Goal: Transaction & Acquisition: Purchase product/service

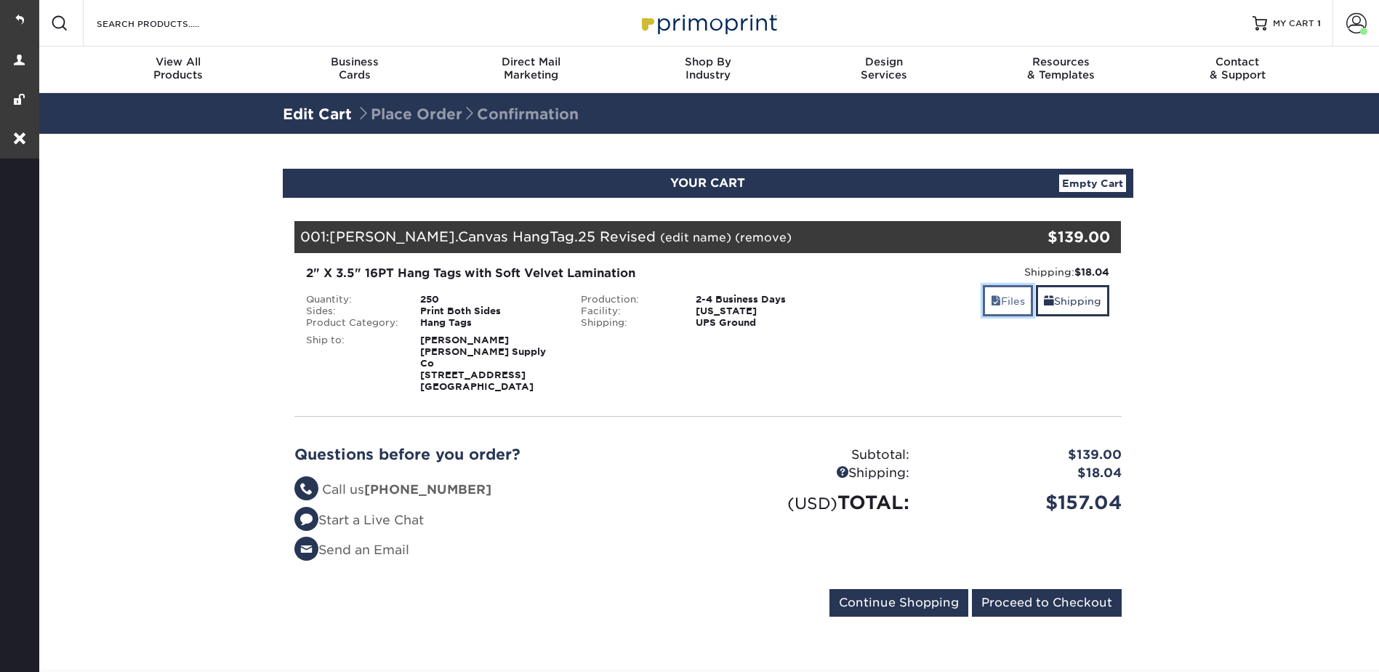
click at [1008, 310] on link "Files" at bounding box center [1008, 300] width 50 height 31
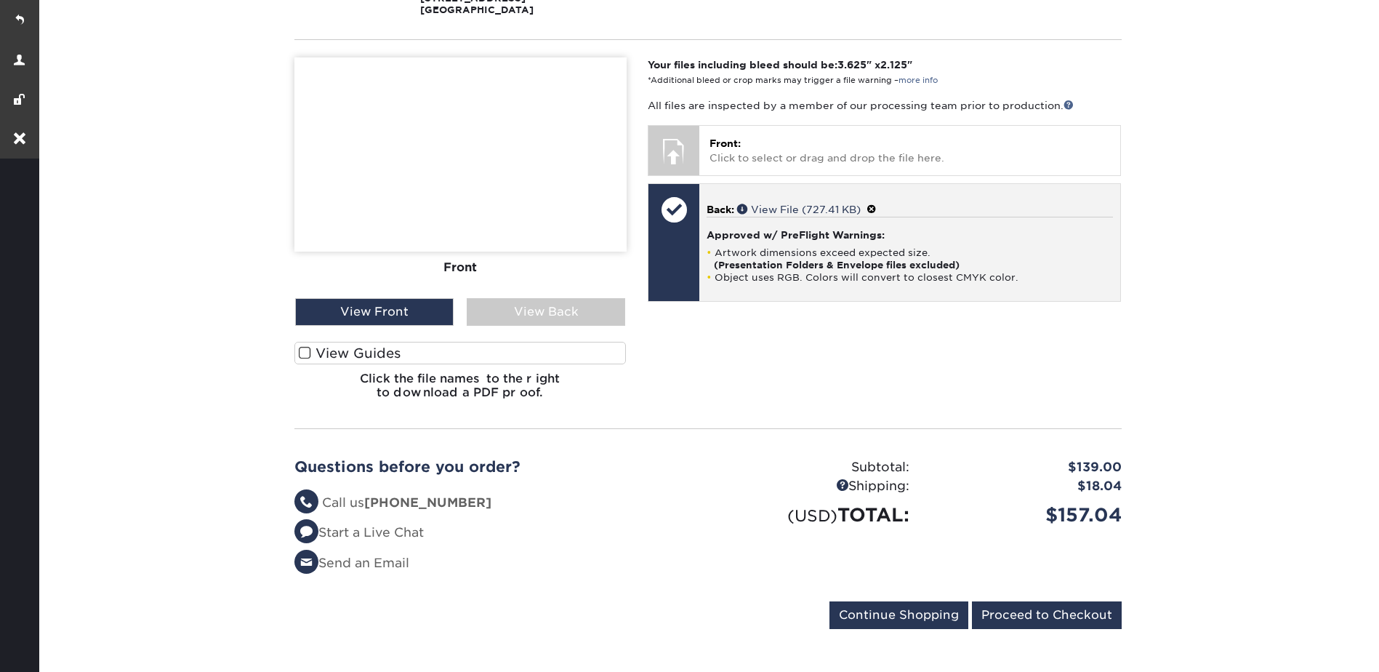
scroll to position [436, 0]
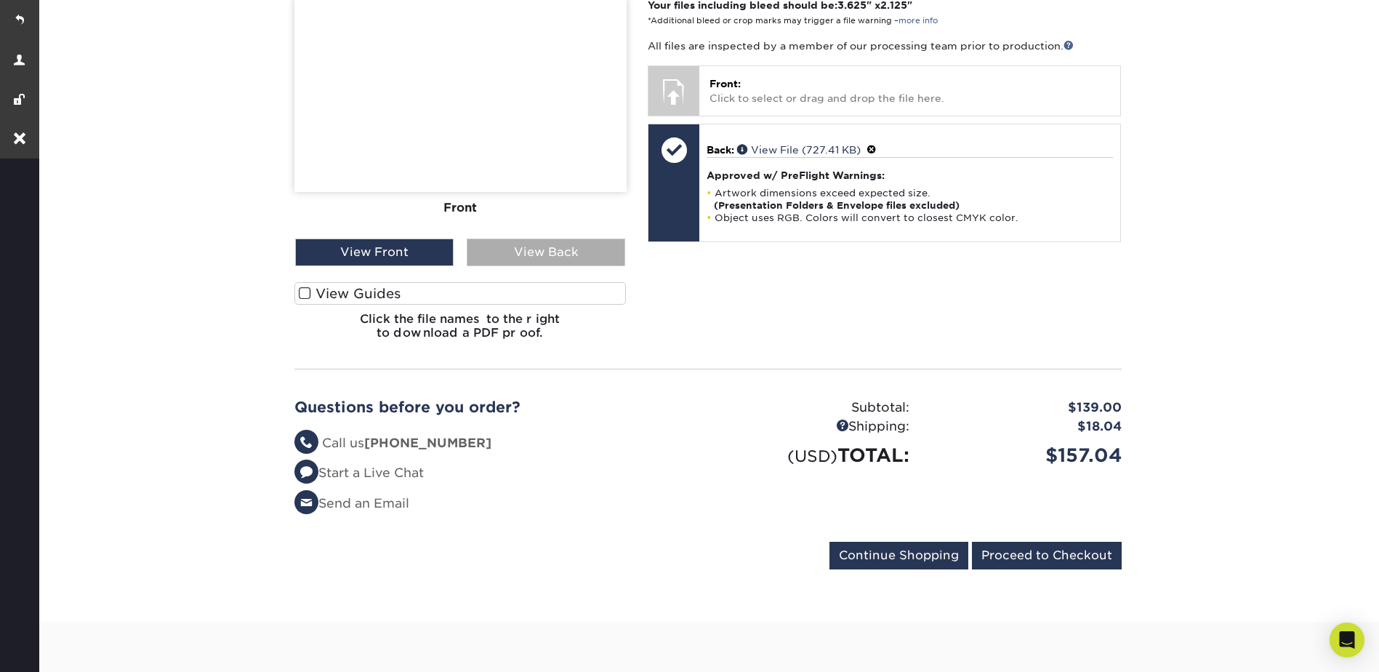
click at [542, 253] on div "View Back" at bounding box center [546, 252] width 159 height 28
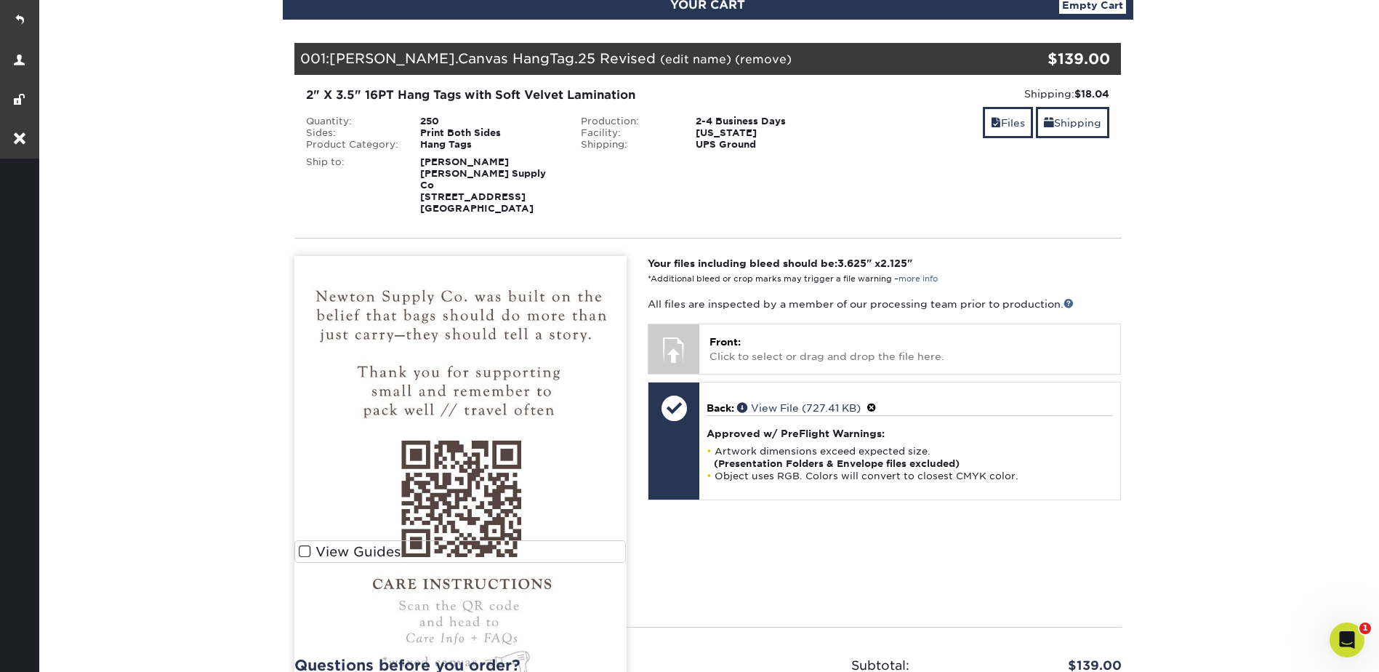
scroll to position [0, 0]
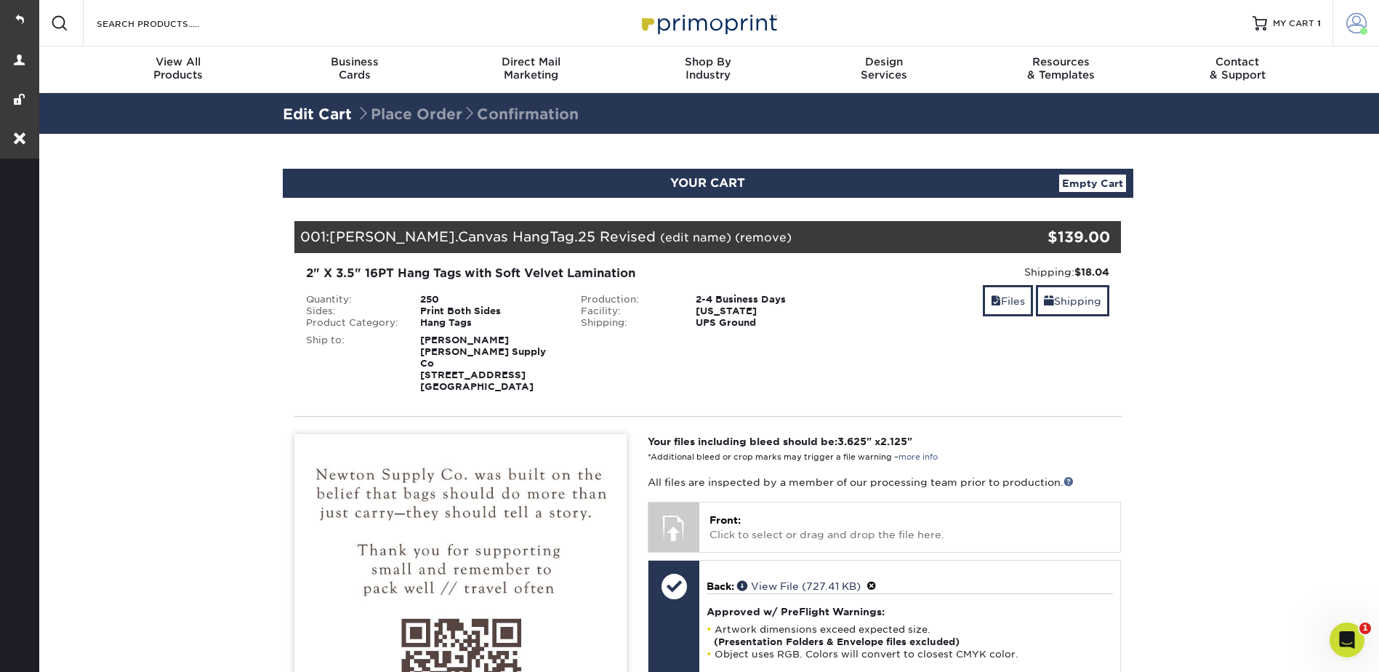
click at [1356, 16] on span at bounding box center [1357, 23] width 20 height 20
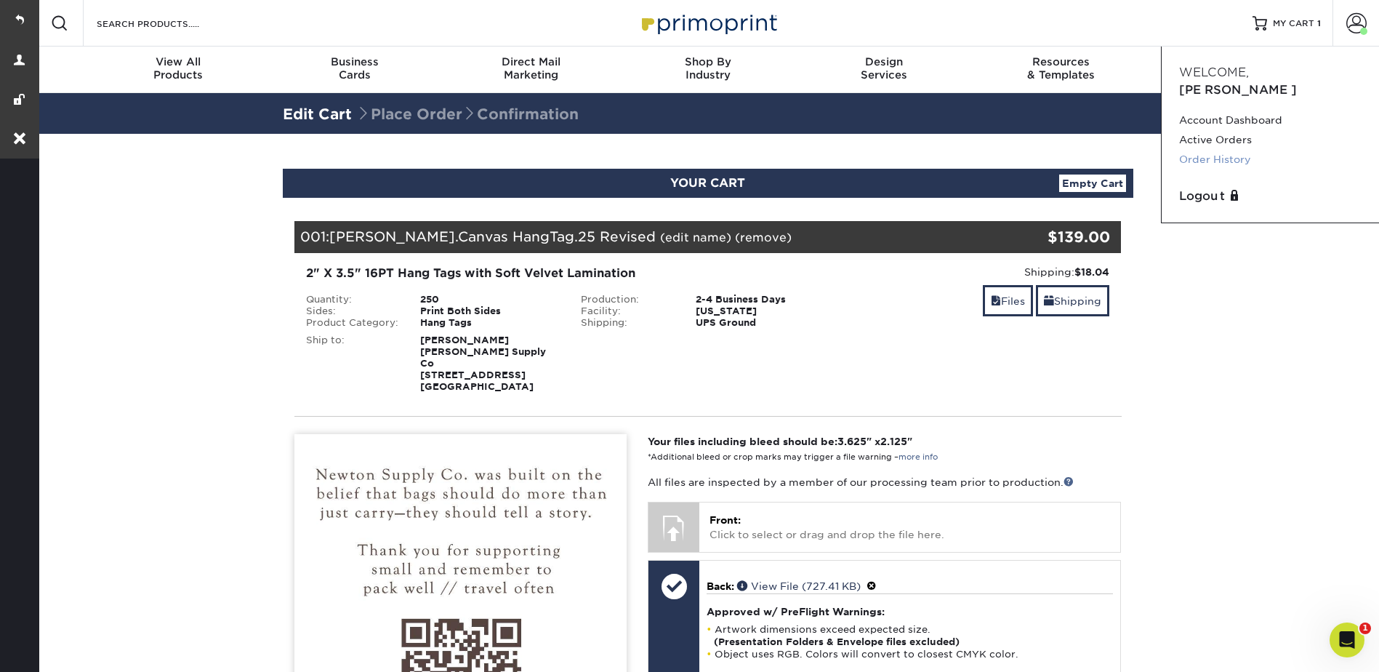
drag, startPoint x: 1209, startPoint y: 135, endPoint x: 1223, endPoint y: 135, distance: 13.8
click at [1208, 150] on link "Order History" at bounding box center [1270, 160] width 183 height 20
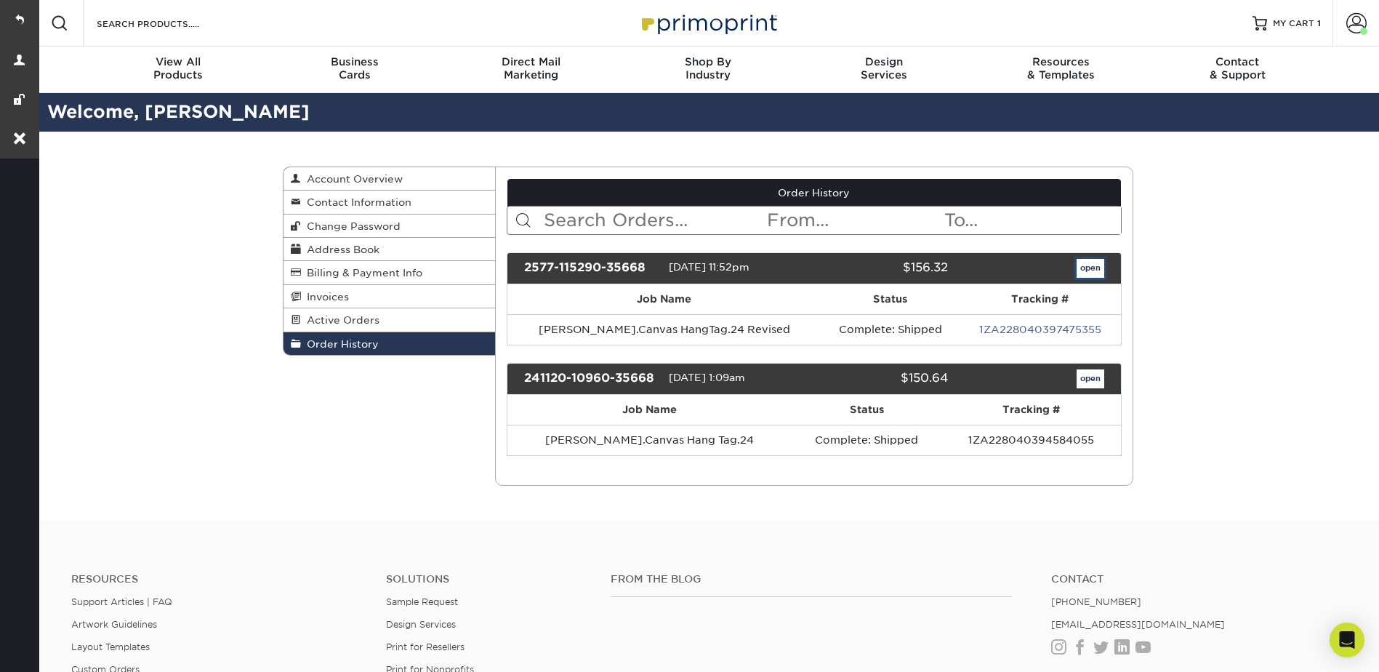
click at [1092, 269] on link "open" at bounding box center [1091, 268] width 28 height 19
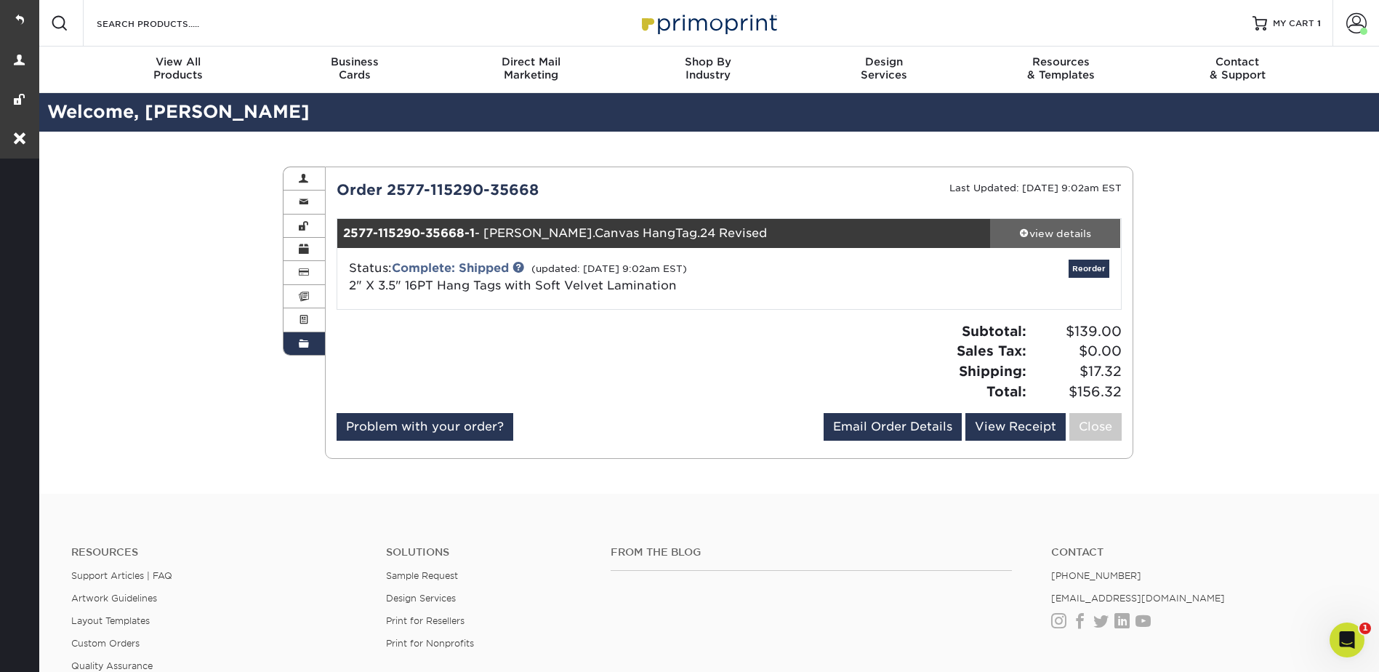
click at [1040, 235] on div "view details" at bounding box center [1055, 233] width 131 height 15
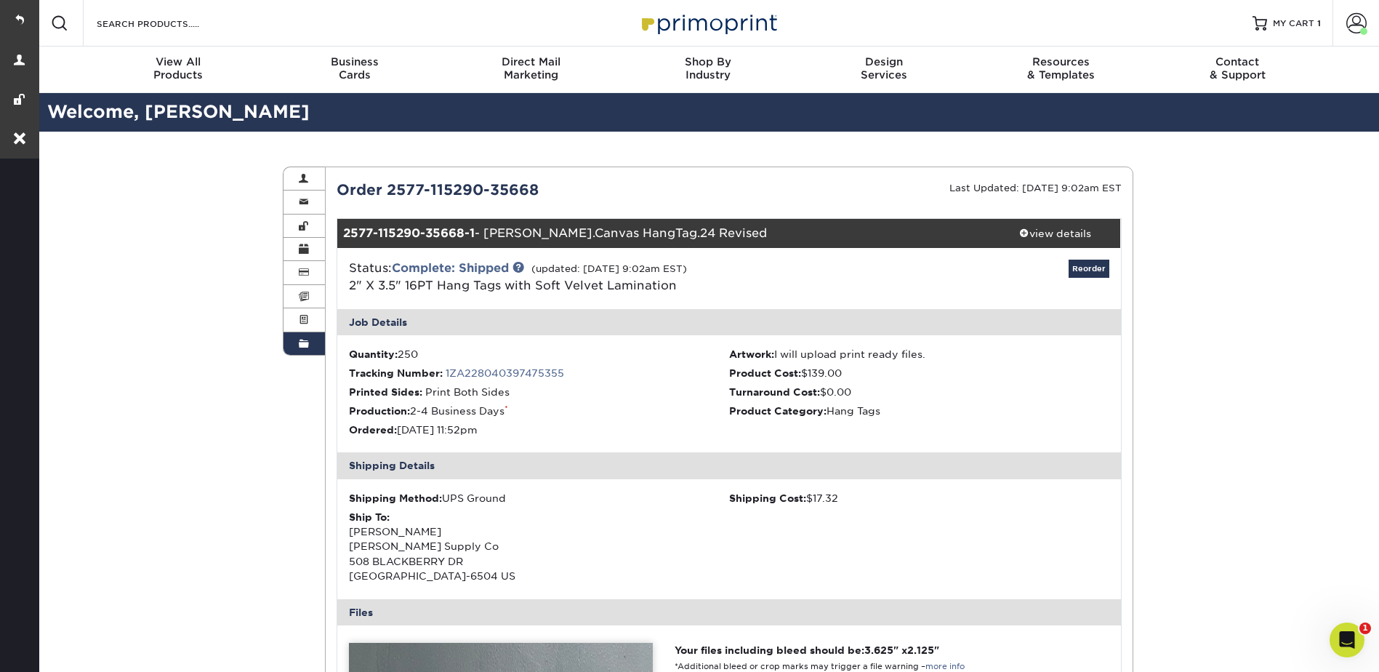
scroll to position [582, 0]
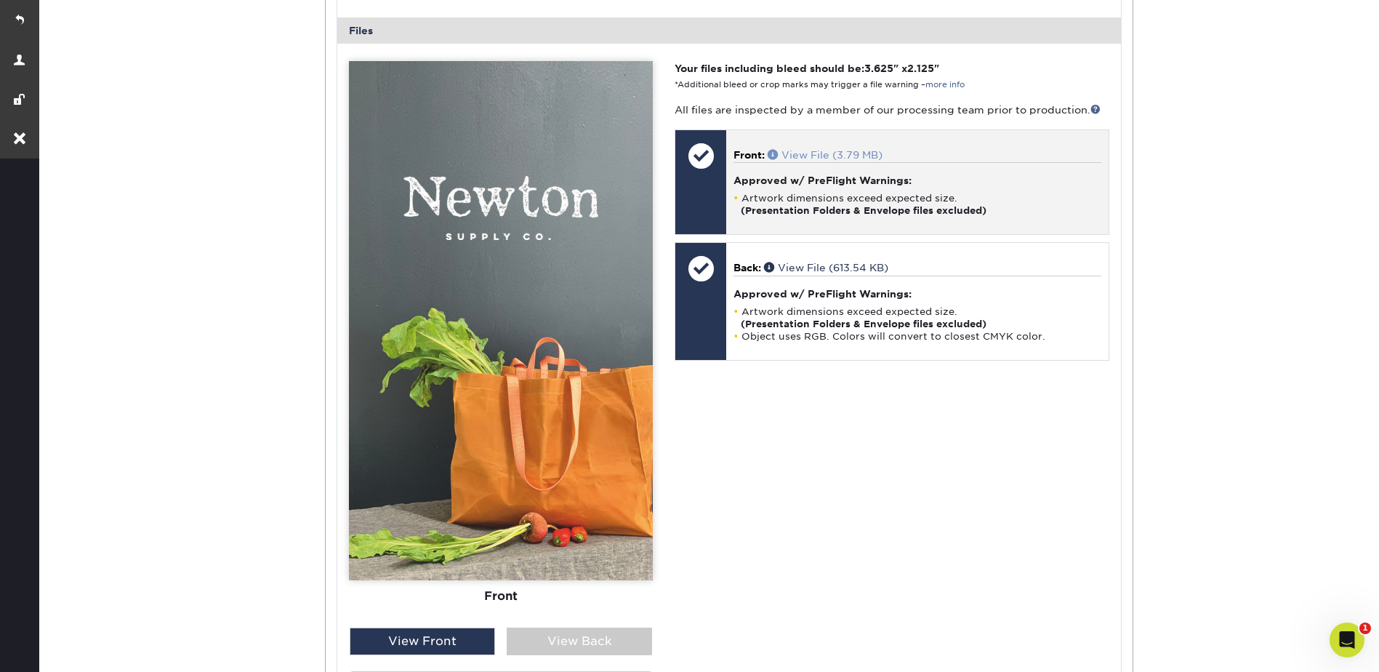
click at [772, 152] on span at bounding box center [775, 154] width 14 height 10
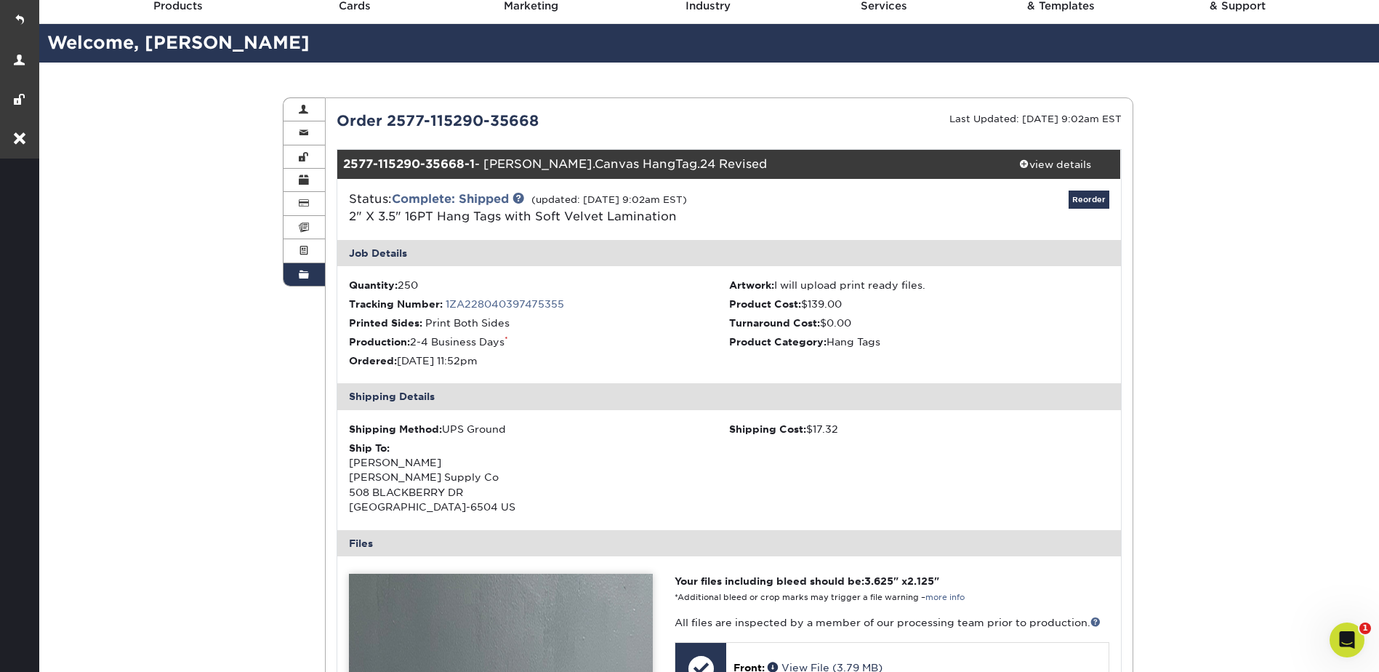
scroll to position [0, 0]
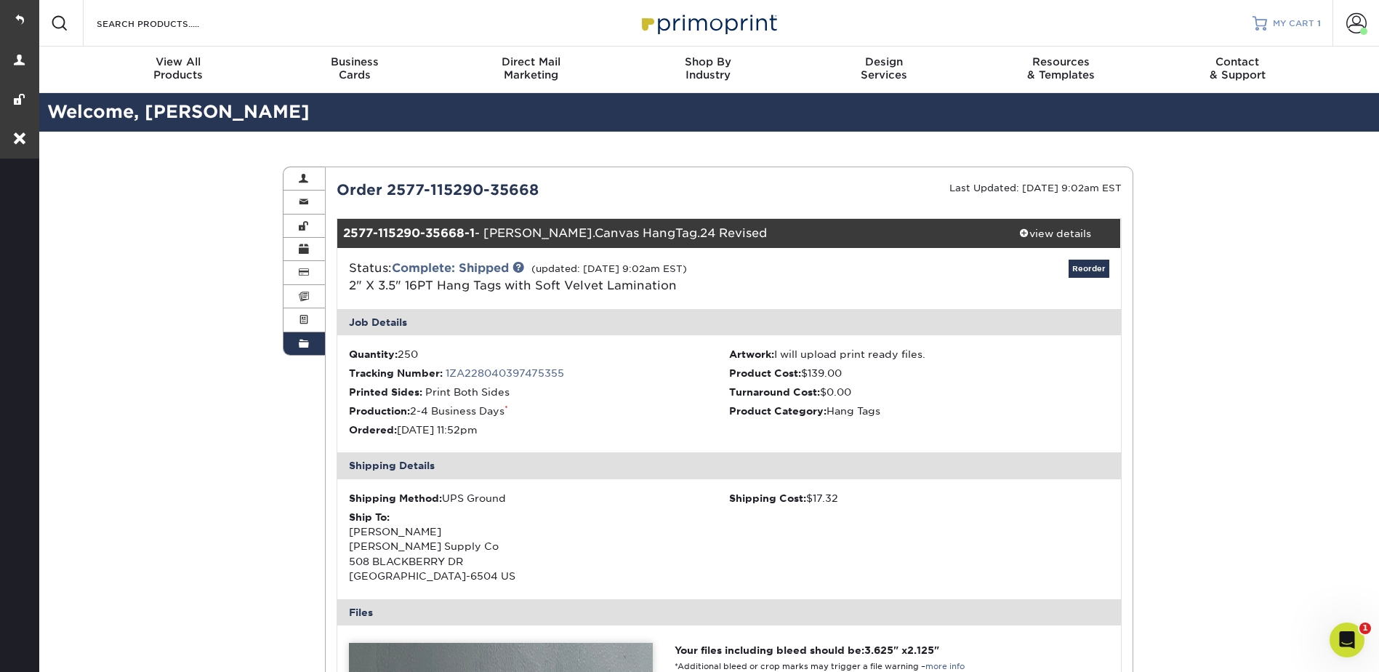
click at [1274, 18] on span "MY CART" at bounding box center [1293, 23] width 41 height 12
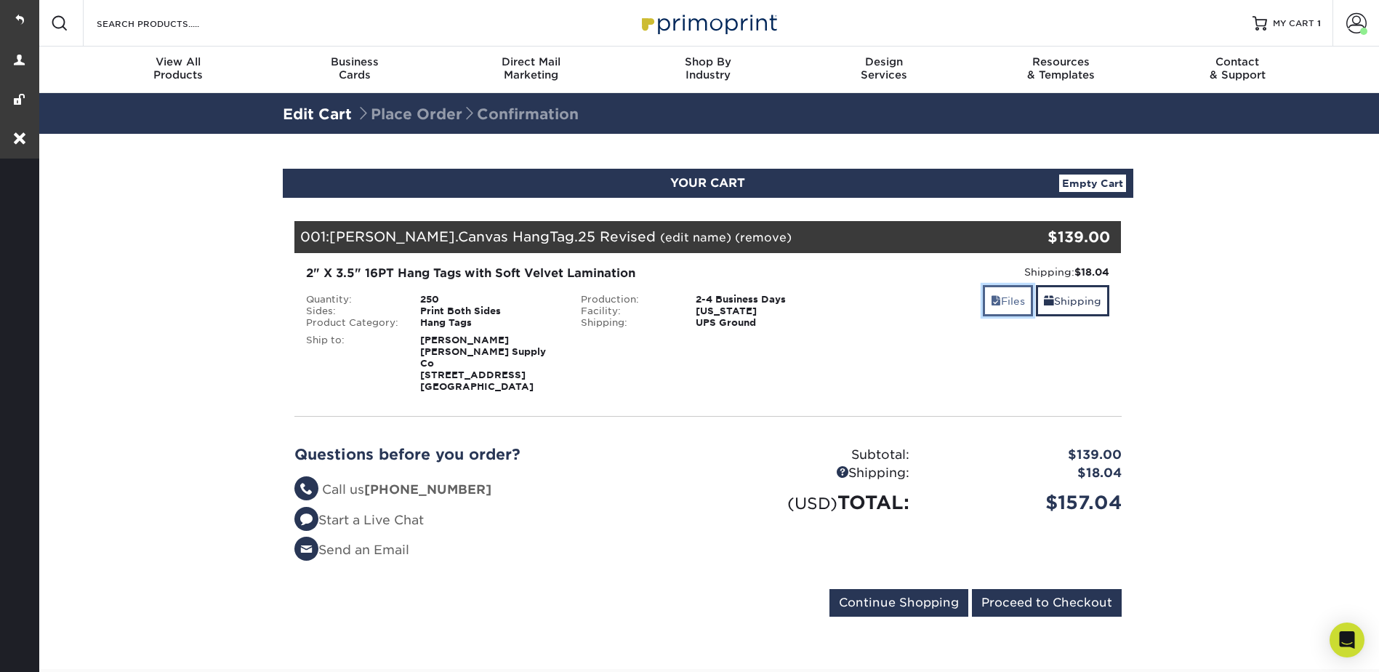
click at [998, 291] on link "Files" at bounding box center [1008, 300] width 50 height 31
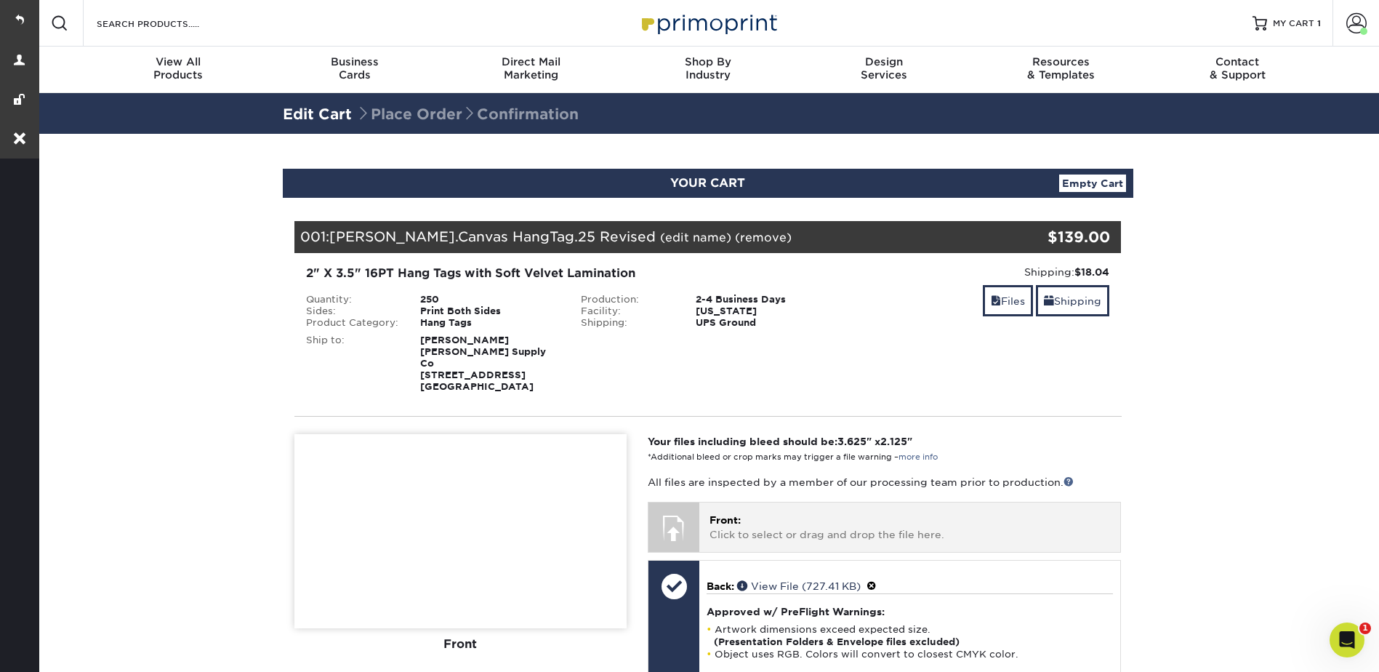
click at [805, 515] on p "Front: Click to select or drag and drop the file here." at bounding box center [910, 528] width 401 height 30
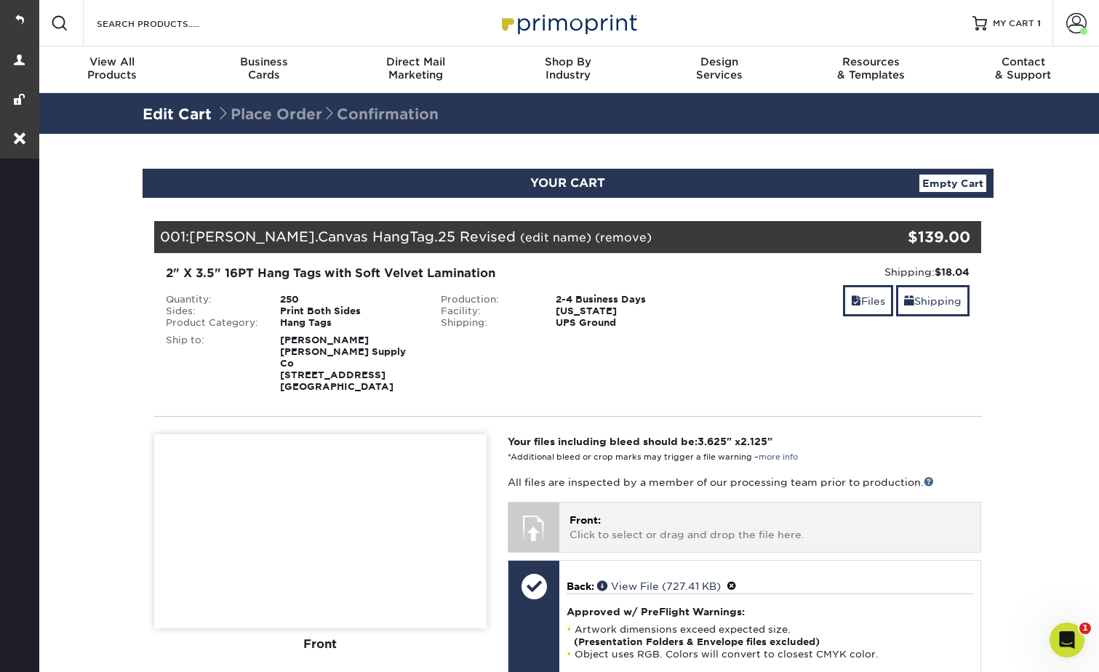
click at [697, 513] on p "Front: Click to select or drag and drop the file here." at bounding box center [769, 528] width 401 height 30
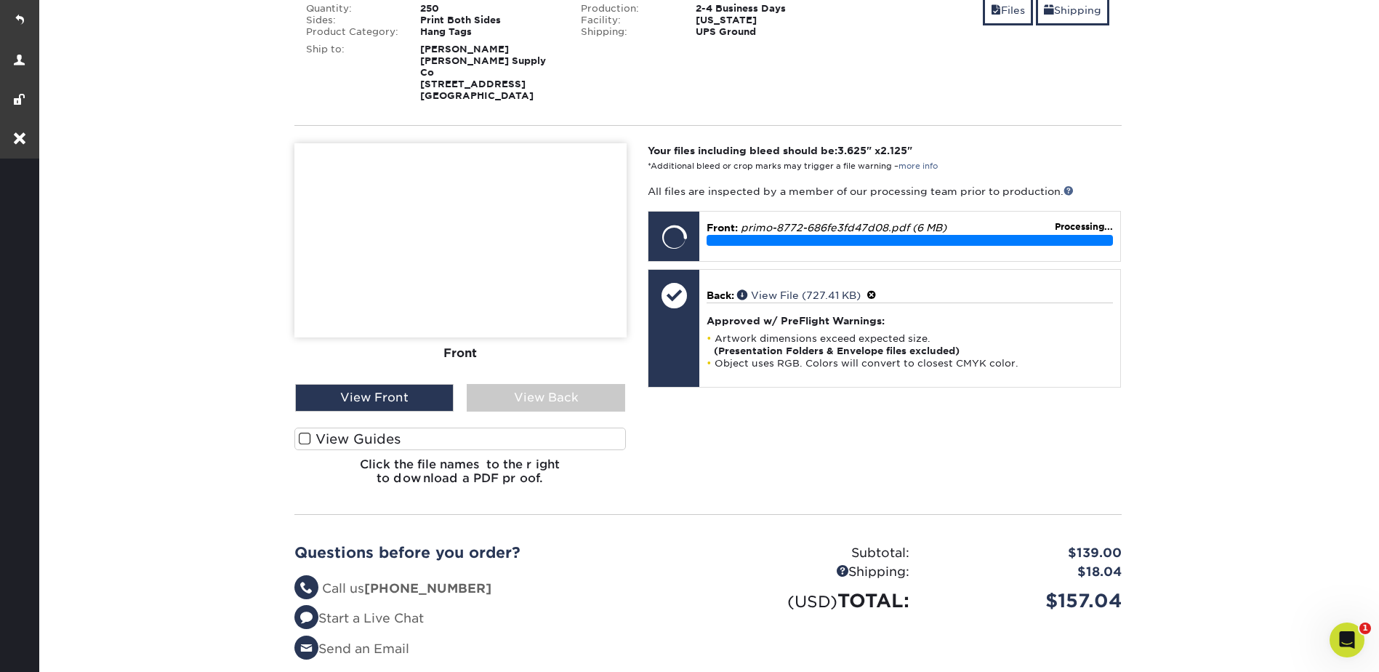
scroll to position [73, 0]
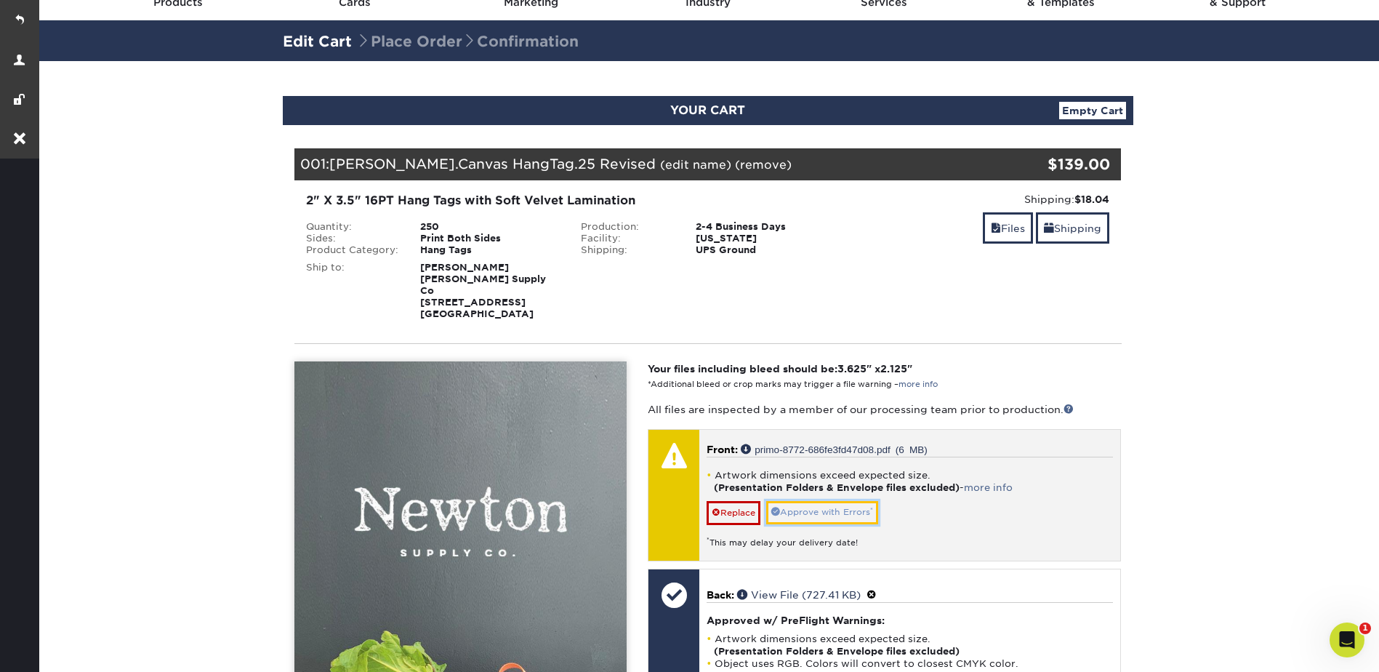
click at [838, 501] on link "Approve with Errors *" at bounding box center [822, 512] width 112 height 23
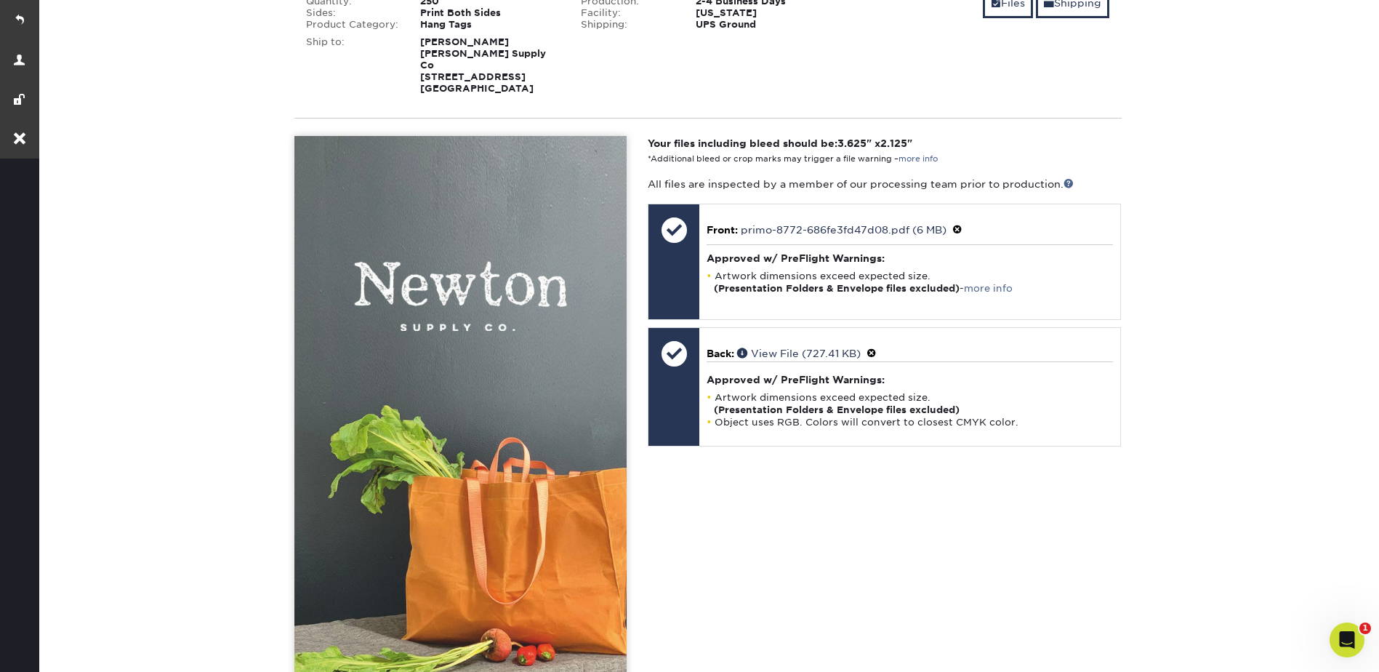
scroll to position [436, 0]
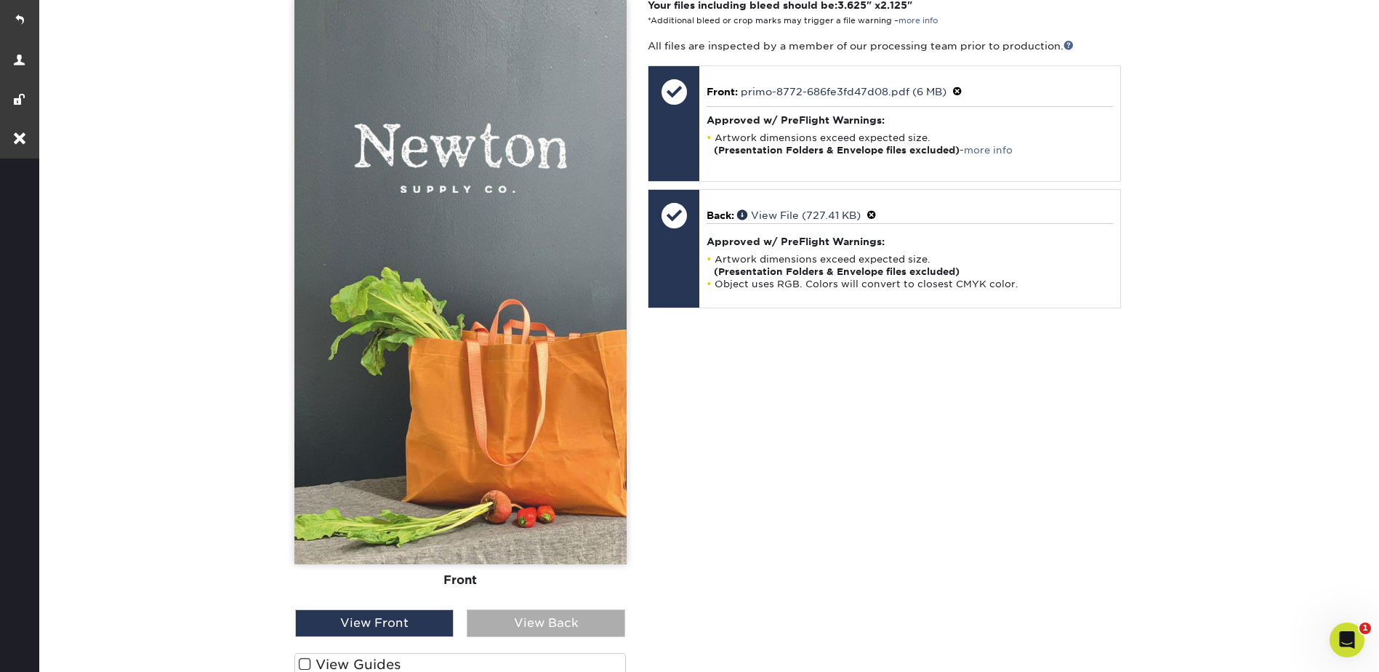
click at [504, 620] on div "View Back" at bounding box center [546, 623] width 159 height 28
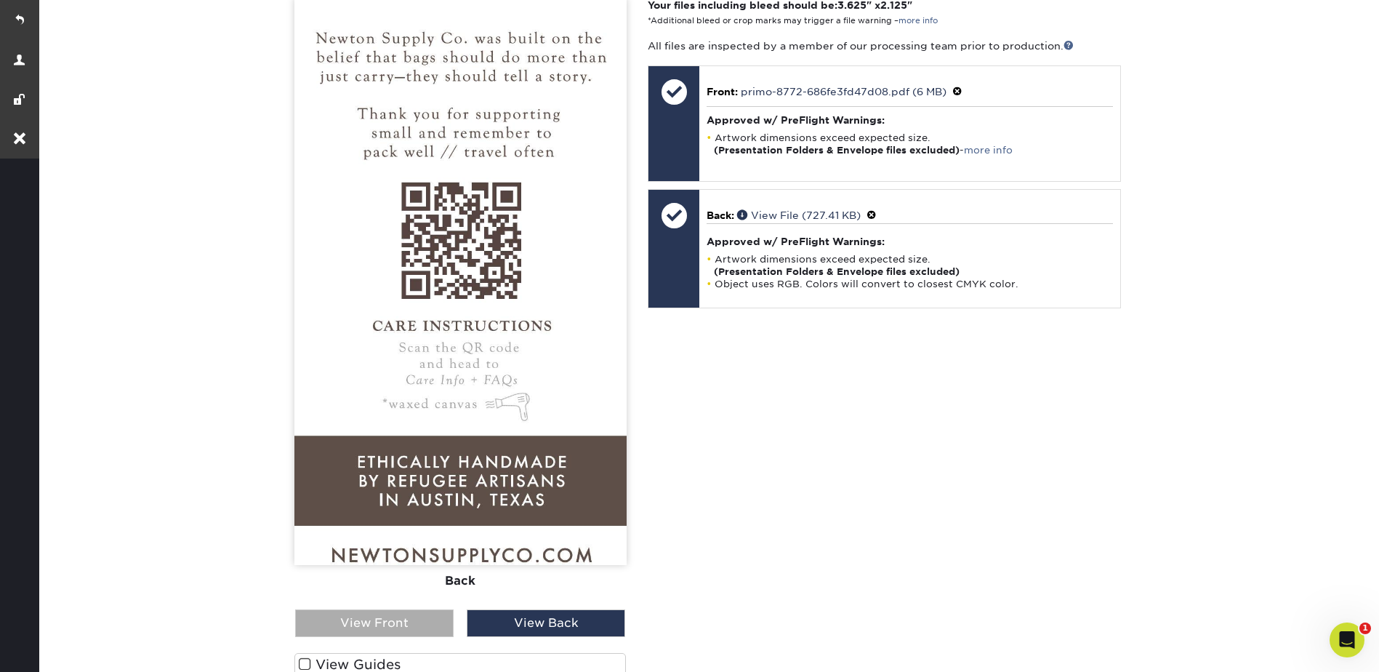
click at [407, 612] on div "View Front" at bounding box center [374, 623] width 159 height 28
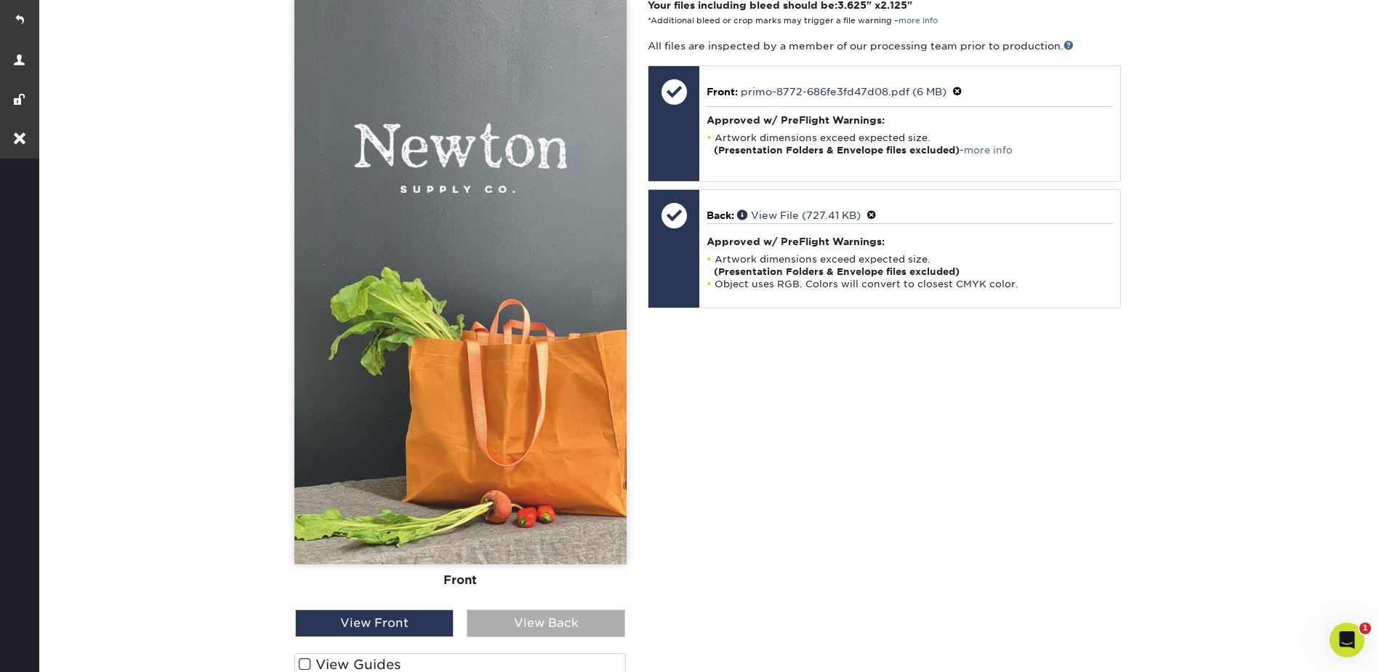
click at [532, 609] on div "View Back" at bounding box center [546, 623] width 159 height 28
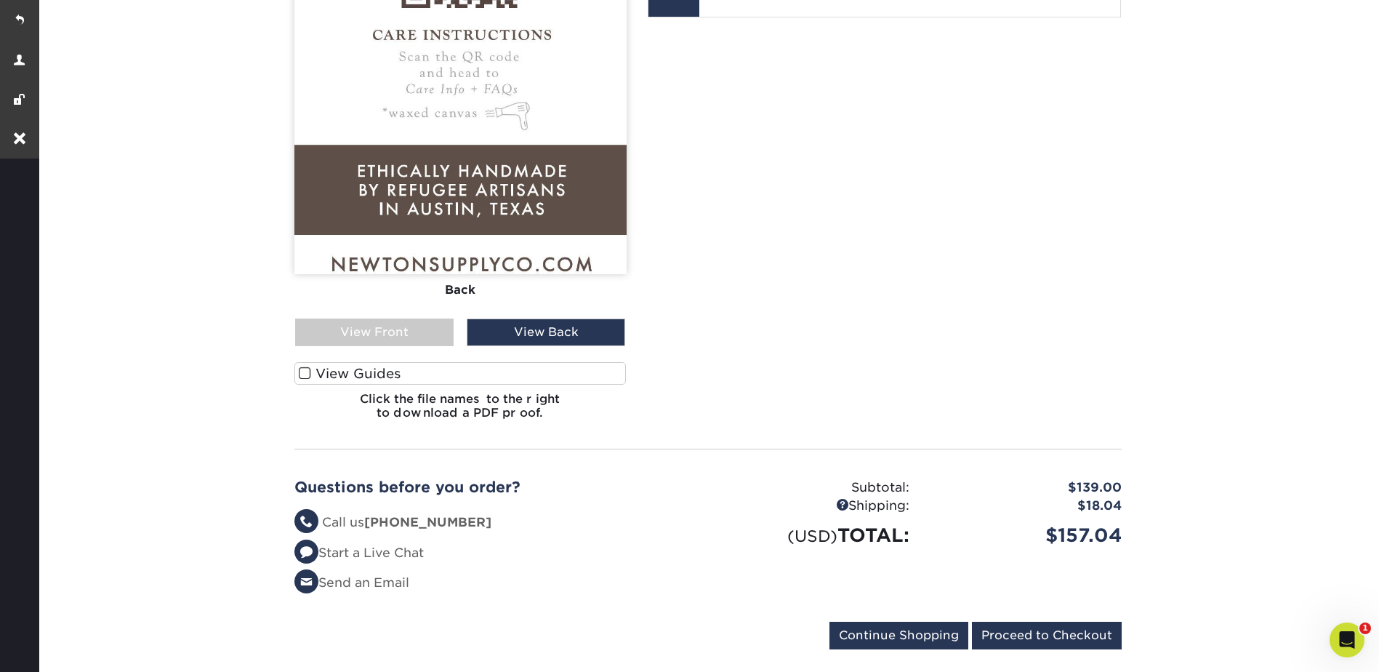
click at [354, 366] on label "View Guides" at bounding box center [460, 373] width 332 height 23
click at [0, 0] on input "View Guides" at bounding box center [0, 0] width 0 height 0
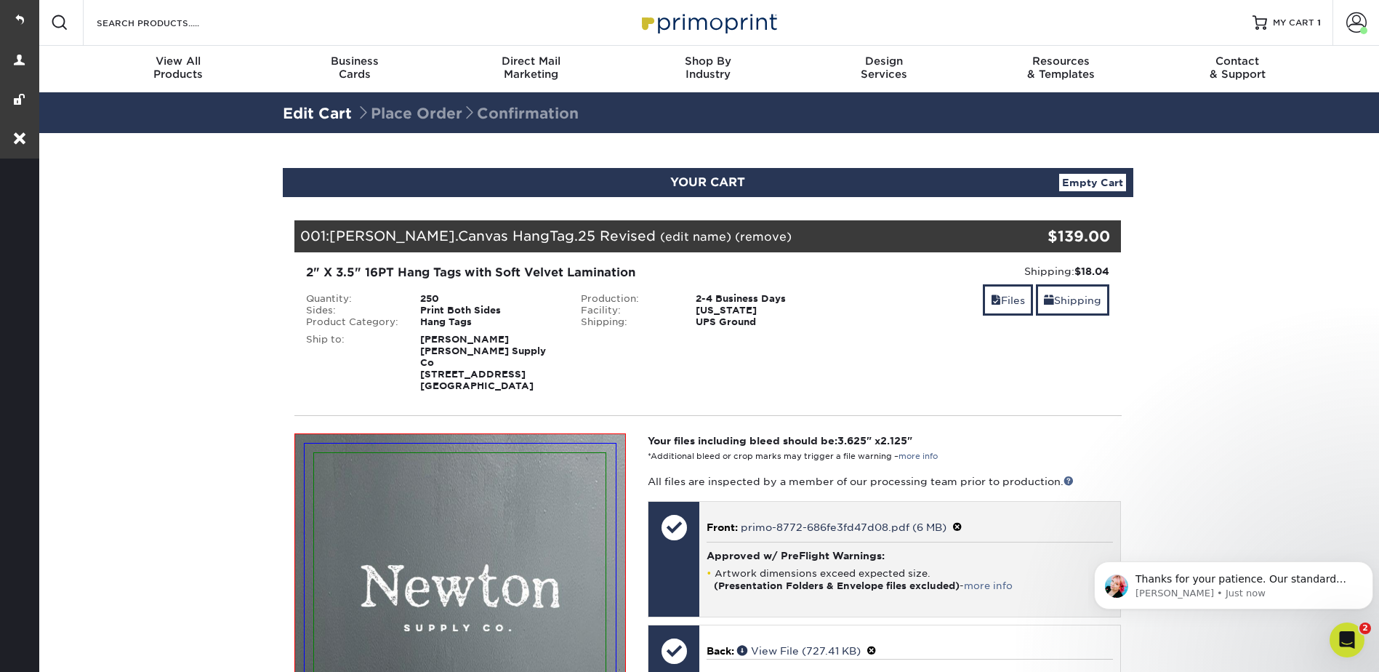
scroll to position [291, 0]
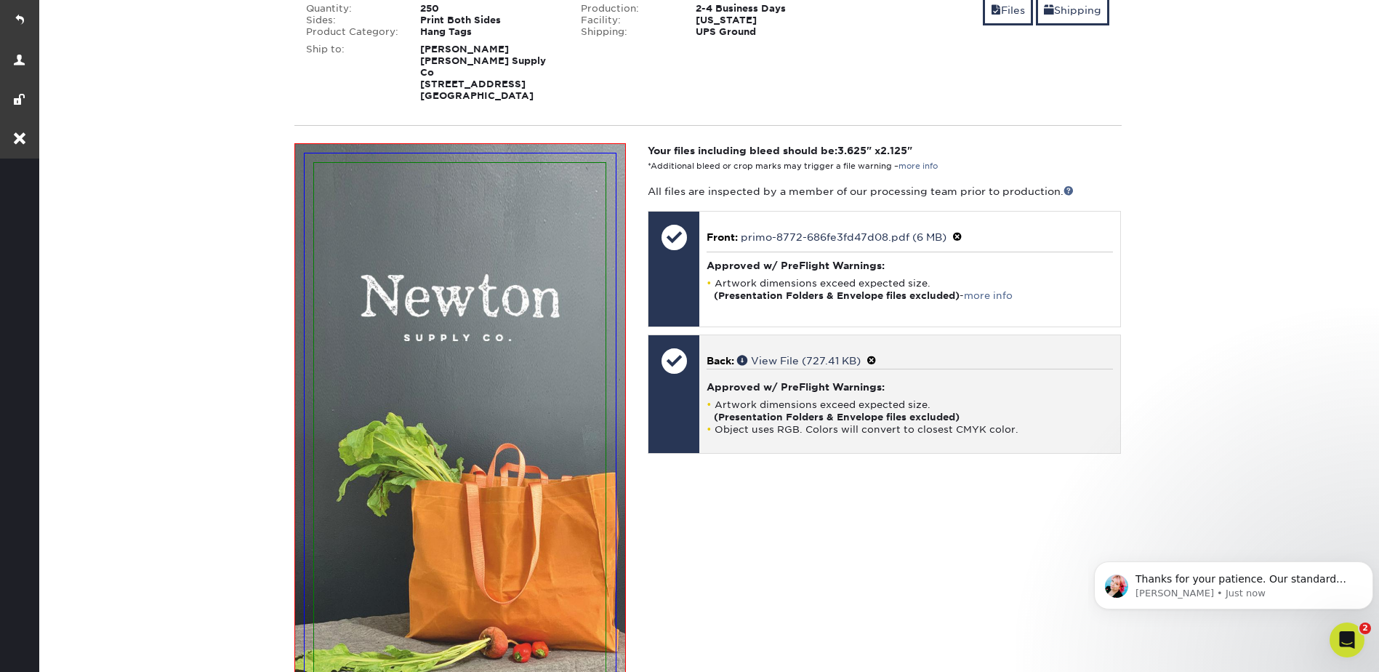
click at [746, 353] on p "Back: View File (727.41 KB)" at bounding box center [910, 360] width 406 height 15
click at [738, 353] on p "Back: View File (727.41 KB)" at bounding box center [910, 360] width 406 height 15
click at [745, 355] on span at bounding box center [744, 360] width 14 height 10
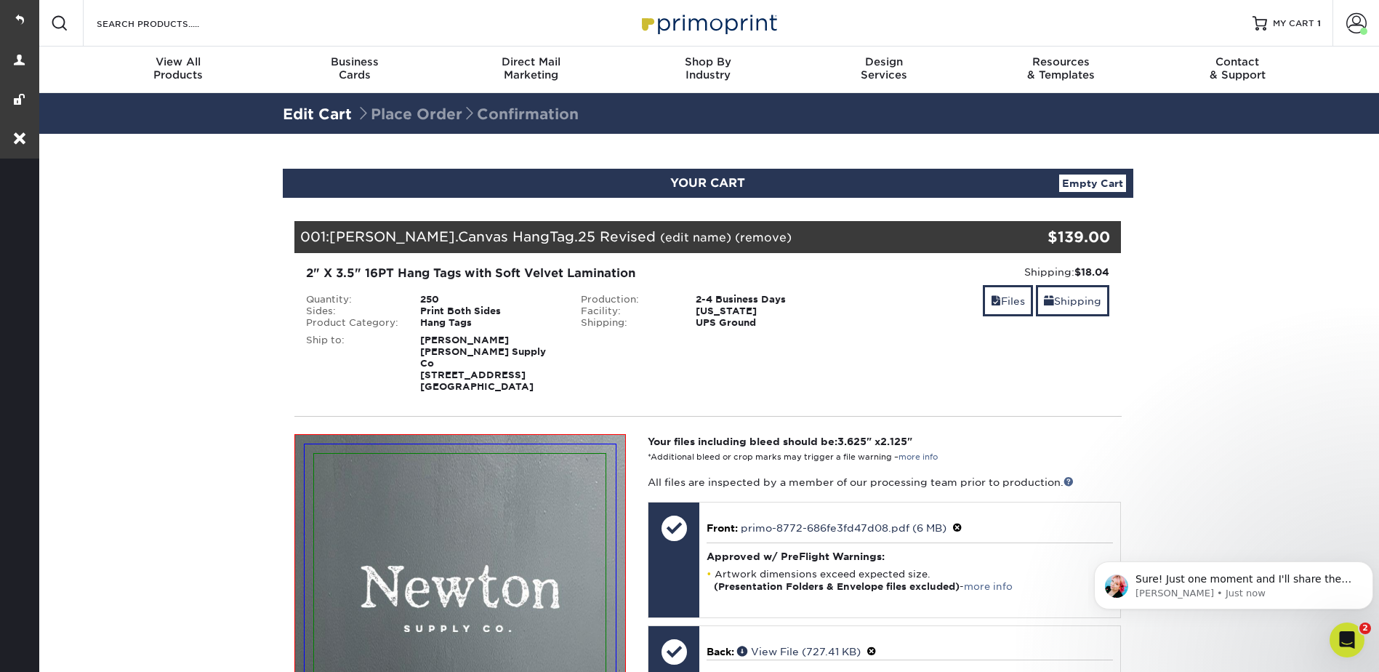
scroll to position [0, 0]
click at [1356, 17] on span at bounding box center [1357, 23] width 20 height 20
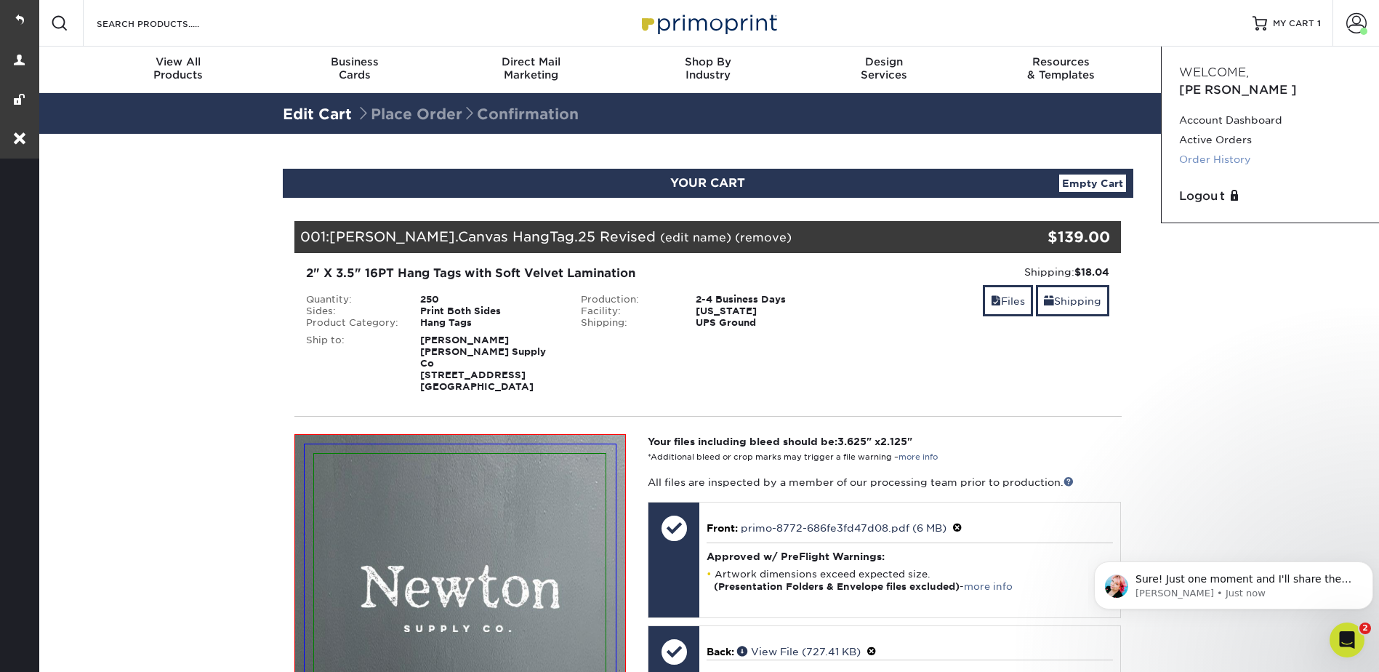
click at [1212, 150] on link "Order History" at bounding box center [1270, 160] width 183 height 20
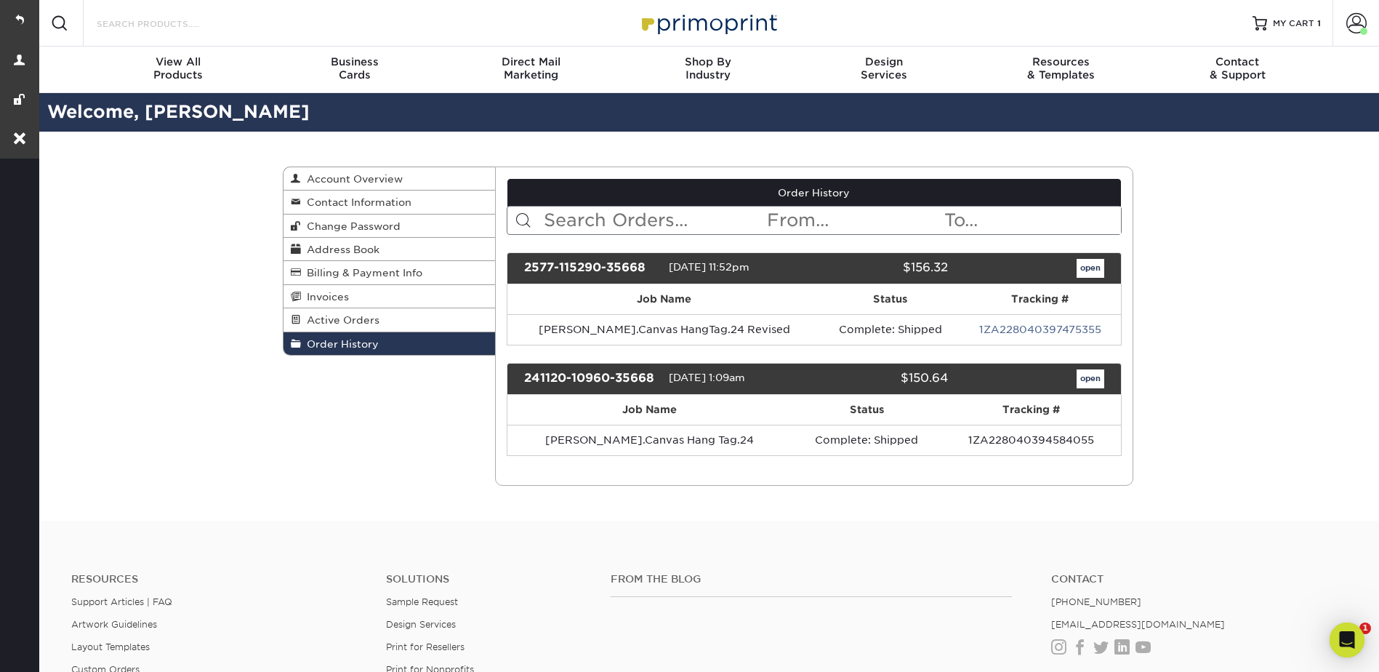
click at [168, 25] on input "Search Products" at bounding box center [166, 23] width 142 height 17
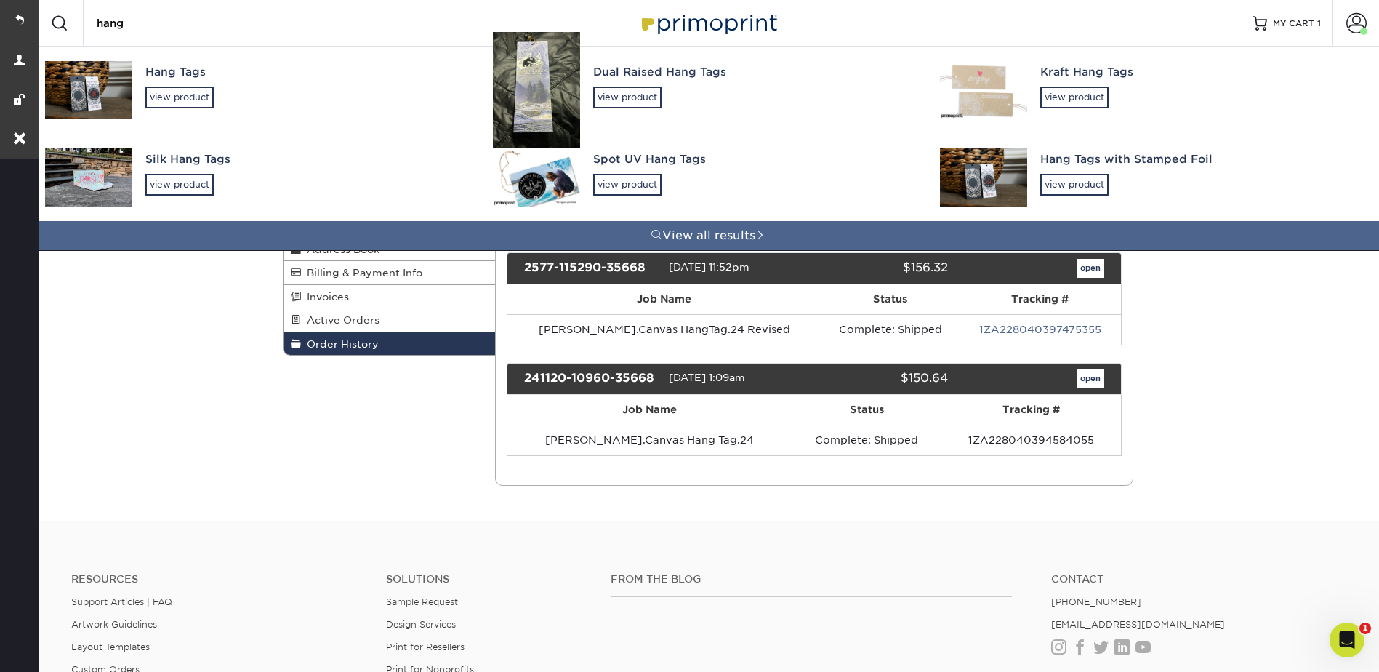
type input "hang"
click at [180, 73] on div "Hang Tags" at bounding box center [305, 72] width 321 height 17
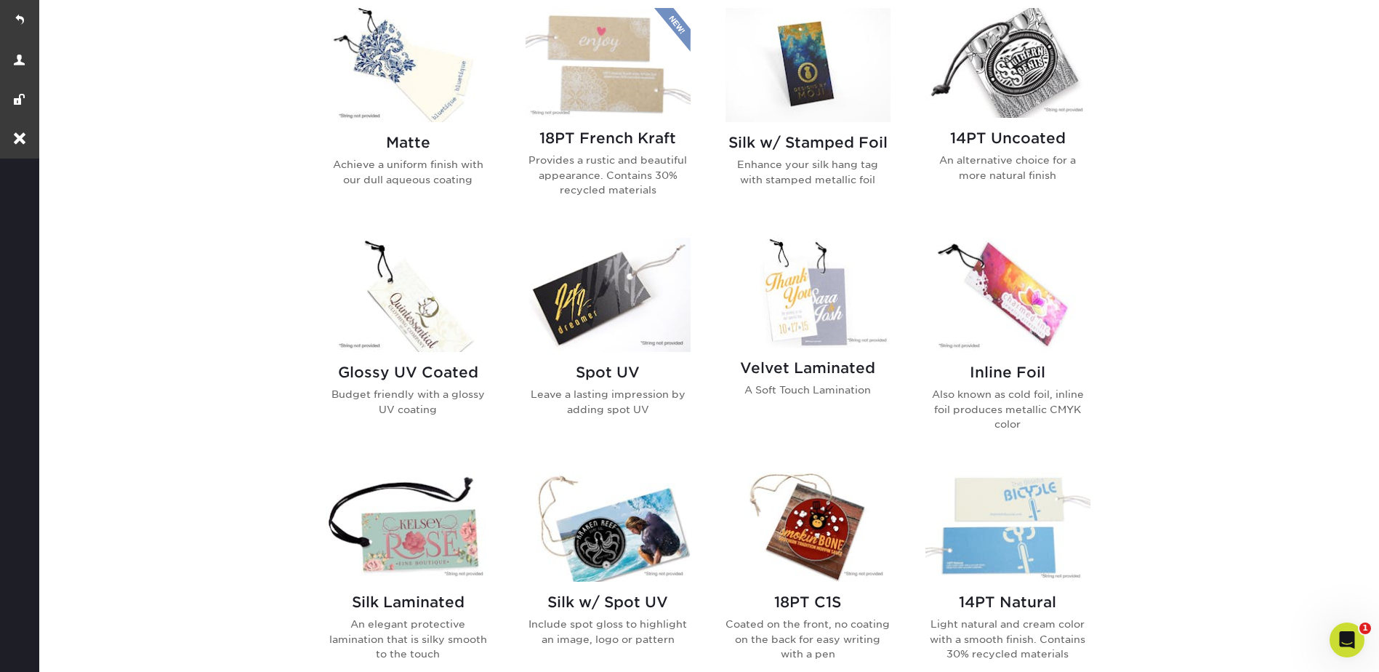
click at [798, 297] on img at bounding box center [808, 293] width 165 height 110
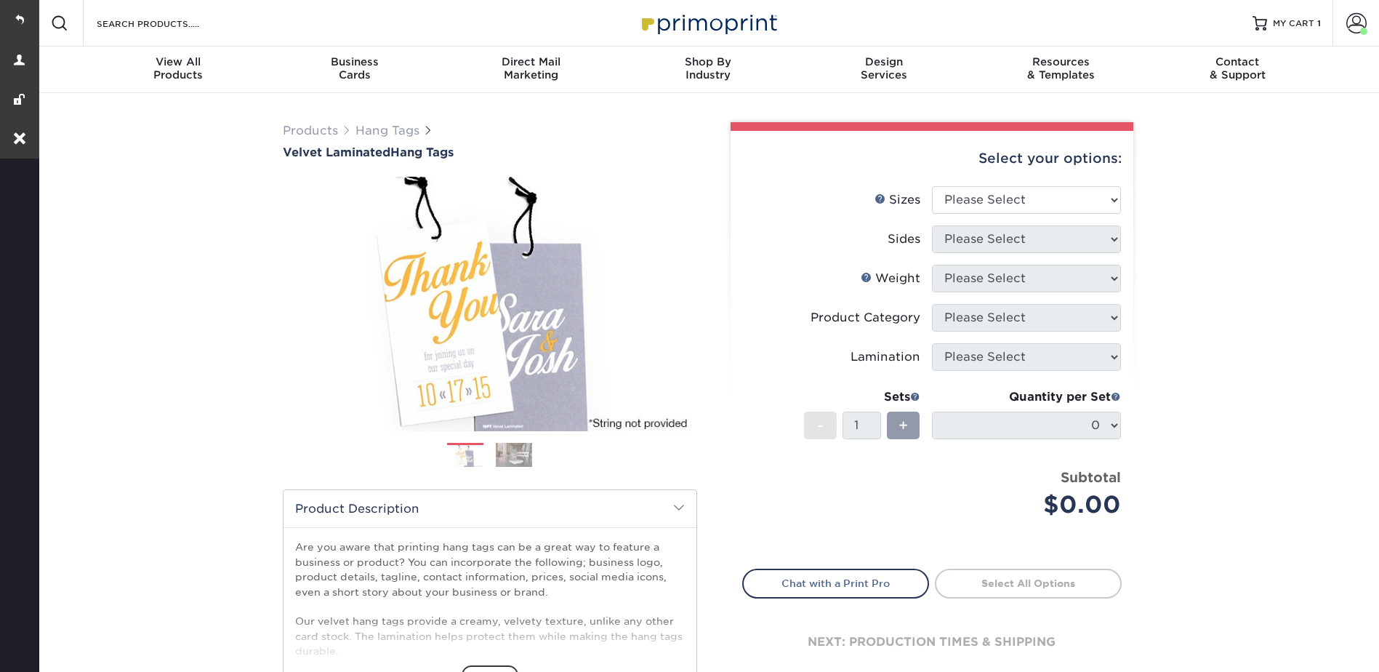
click at [937, 176] on div "Select your options:" at bounding box center [932, 158] width 380 height 55
click at [962, 192] on select "Please Select 1.5" x 3.5" 1.75" x 3.5" 2" x 2" 2" x 3.5" 2" x 4" 2" x 6" 2.5" x…" at bounding box center [1026, 200] width 189 height 28
drag, startPoint x: 1254, startPoint y: 194, endPoint x: 1266, endPoint y: 154, distance: 41.6
click at [1254, 194] on div "Products Hang Tags Velvet Laminated Hang Tags Previous Next show more" at bounding box center [707, 481] width 1343 height 777
click at [1312, 24] on span "MY CART" at bounding box center [1293, 23] width 41 height 12
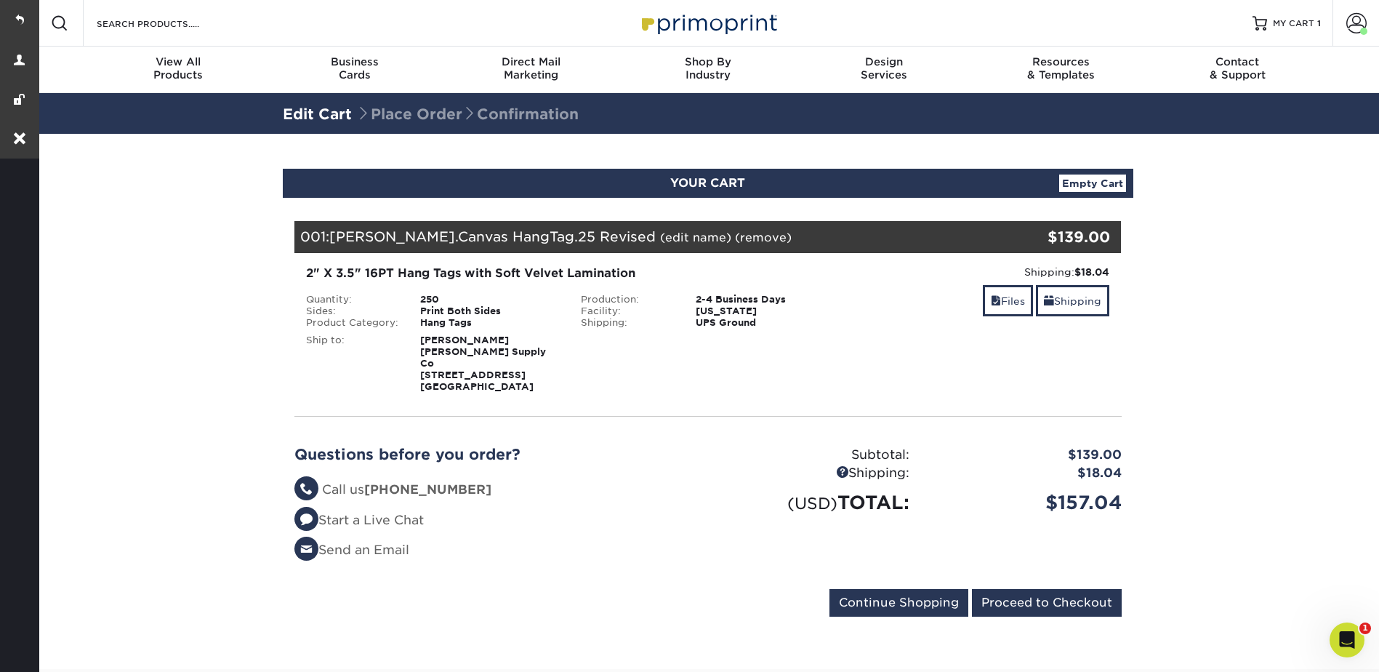
click at [156, 12] on div "Search Products" at bounding box center [160, 23] width 153 height 47
click at [158, 25] on input "Search Products" at bounding box center [166, 23] width 142 height 17
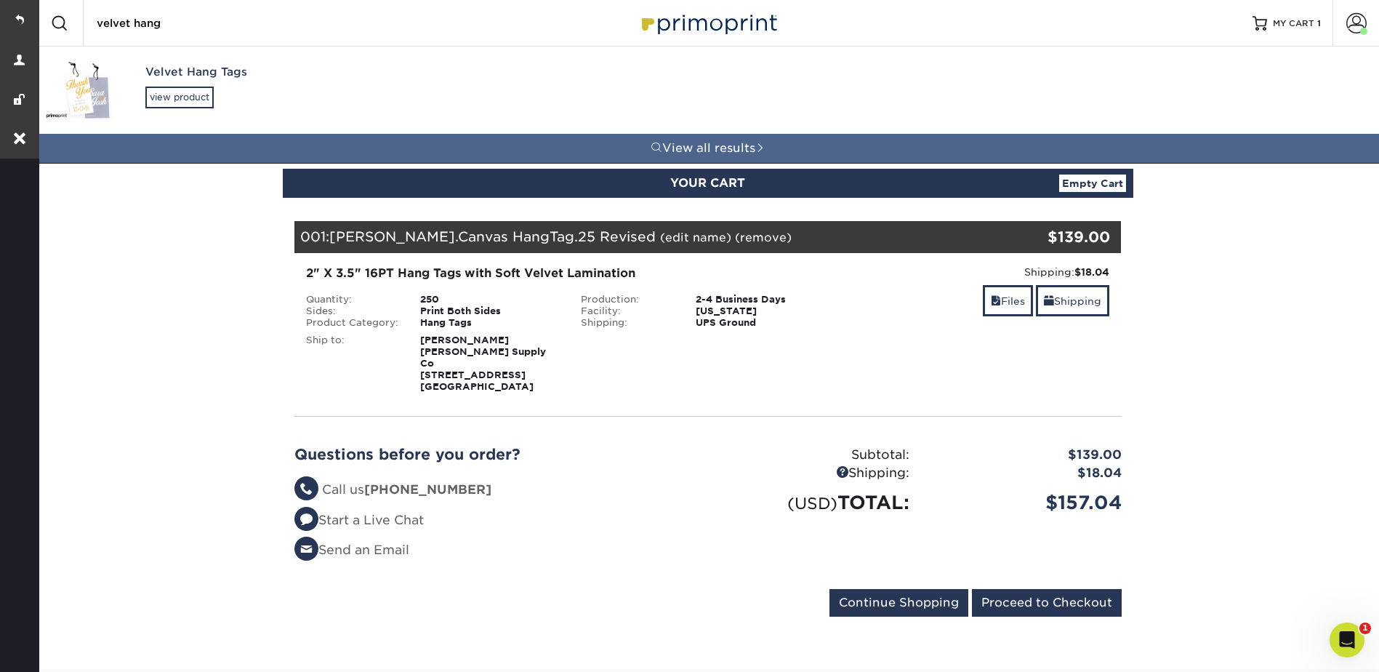
type input "velvet hang"
click at [150, 79] on div "Velvet Hang Tags" at bounding box center [305, 72] width 321 height 17
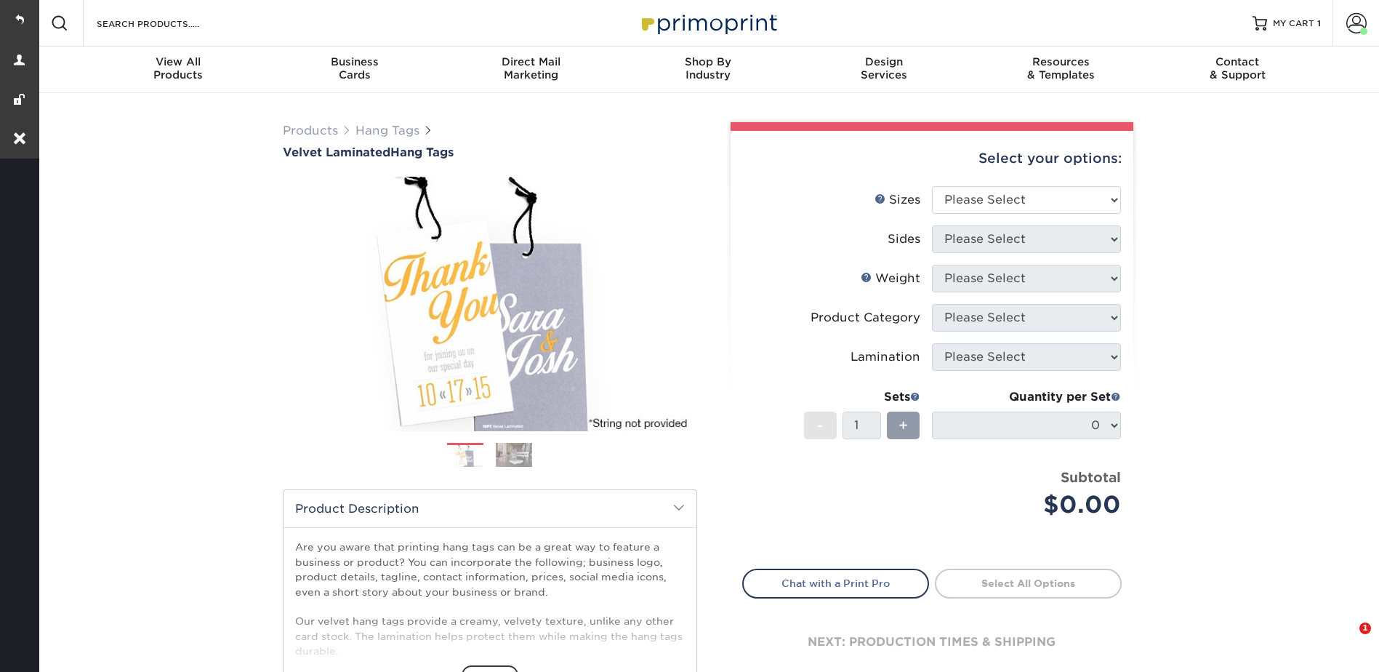
click at [973, 183] on div "Select your options:" at bounding box center [932, 158] width 380 height 55
drag, startPoint x: 975, startPoint y: 199, endPoint x: 981, endPoint y: 206, distance: 9.3
click at [975, 199] on select "Please Select 1.5" x 3.5" 1.75" x 3.5" 2" x 2" 2" x 3.5" 2" x 4" 2" x 6" 2.5" x…" at bounding box center [1026, 200] width 189 height 28
select select "2.00x3.50"
click at [932, 186] on select "Please Select 1.5" x 3.5" 1.75" x 3.5" 2" x 2" 2" x 3.5" 2" x 4" 2" x 6" 2.5" x…" at bounding box center [1026, 200] width 189 height 28
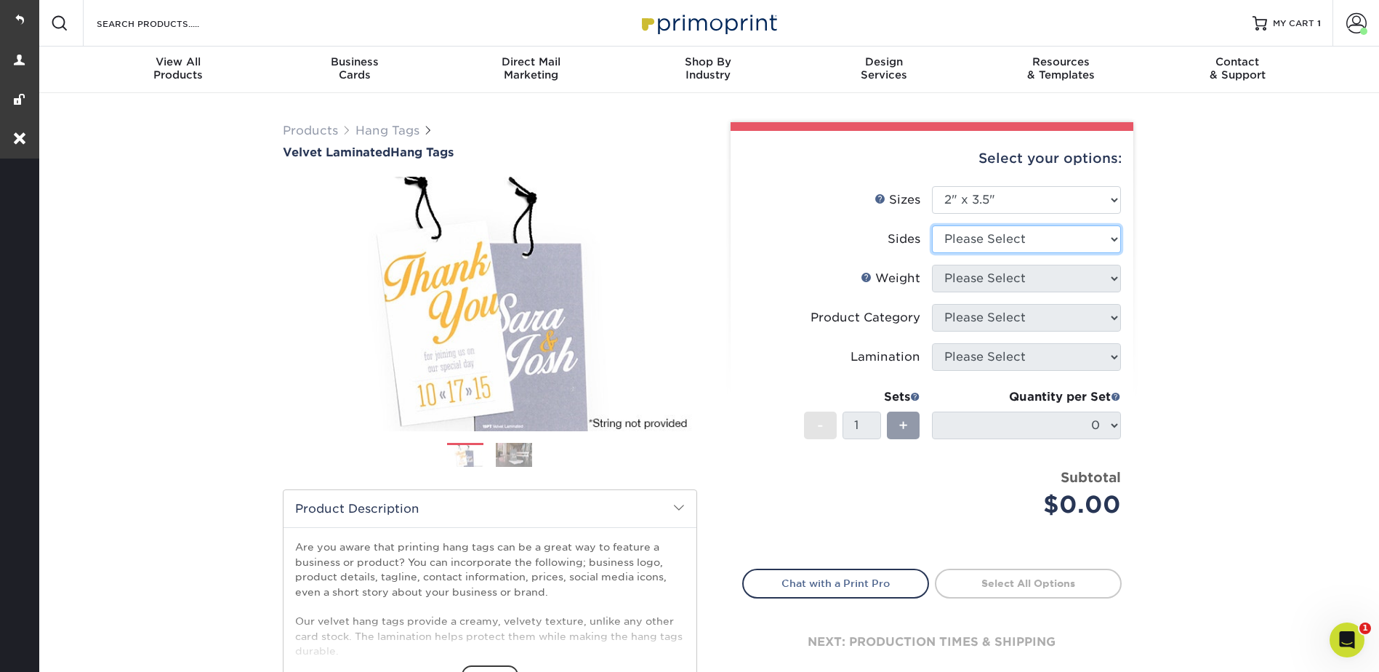
drag, startPoint x: 979, startPoint y: 244, endPoint x: 975, endPoint y: 255, distance: 12.4
click at [979, 244] on select "Please Select Print Both Sides Print Front Only" at bounding box center [1026, 239] width 189 height 28
select select "13abbda7-1d64-4f25-8bb2-c179b224825d"
click at [932, 225] on select "Please Select Print Both Sides Print Front Only" at bounding box center [1026, 239] width 189 height 28
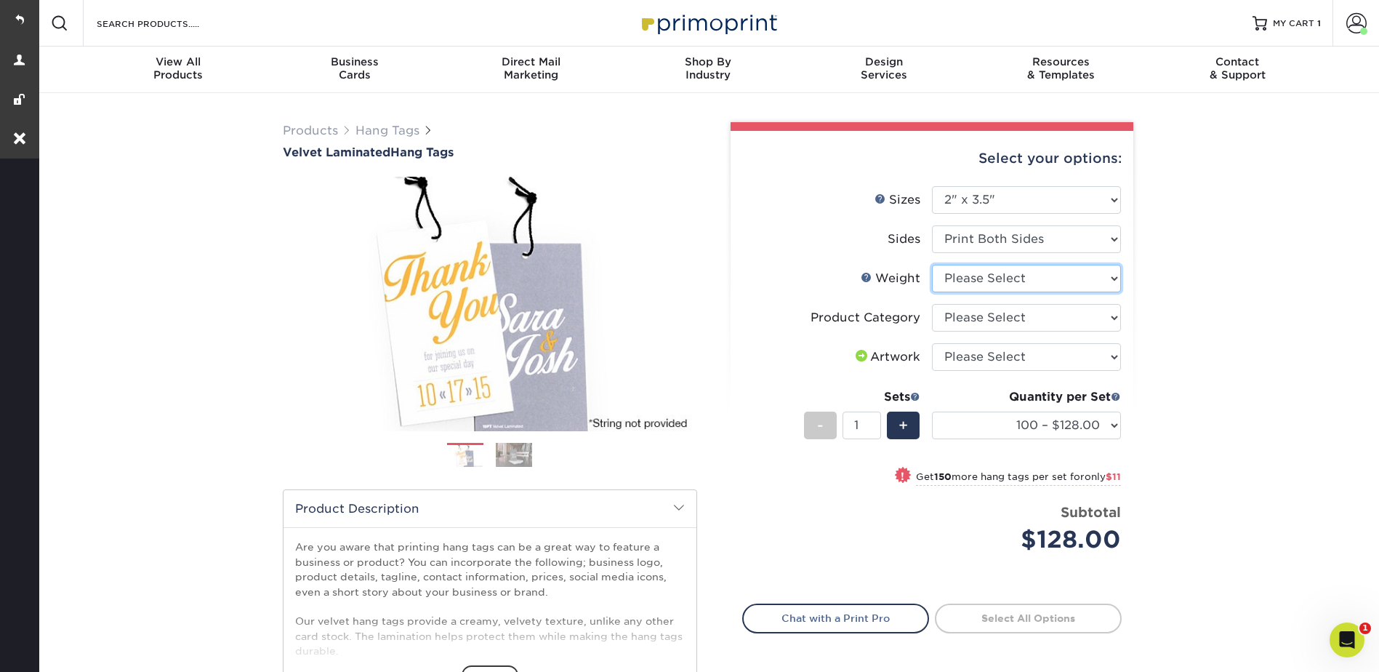
drag, startPoint x: 966, startPoint y: 275, endPoint x: 966, endPoint y: 284, distance: 9.5
click at [966, 275] on select "Please Select 16PT" at bounding box center [1026, 279] width 189 height 28
select select "16PT"
click at [932, 265] on select "Please Select 16PT" at bounding box center [1026, 279] width 189 height 28
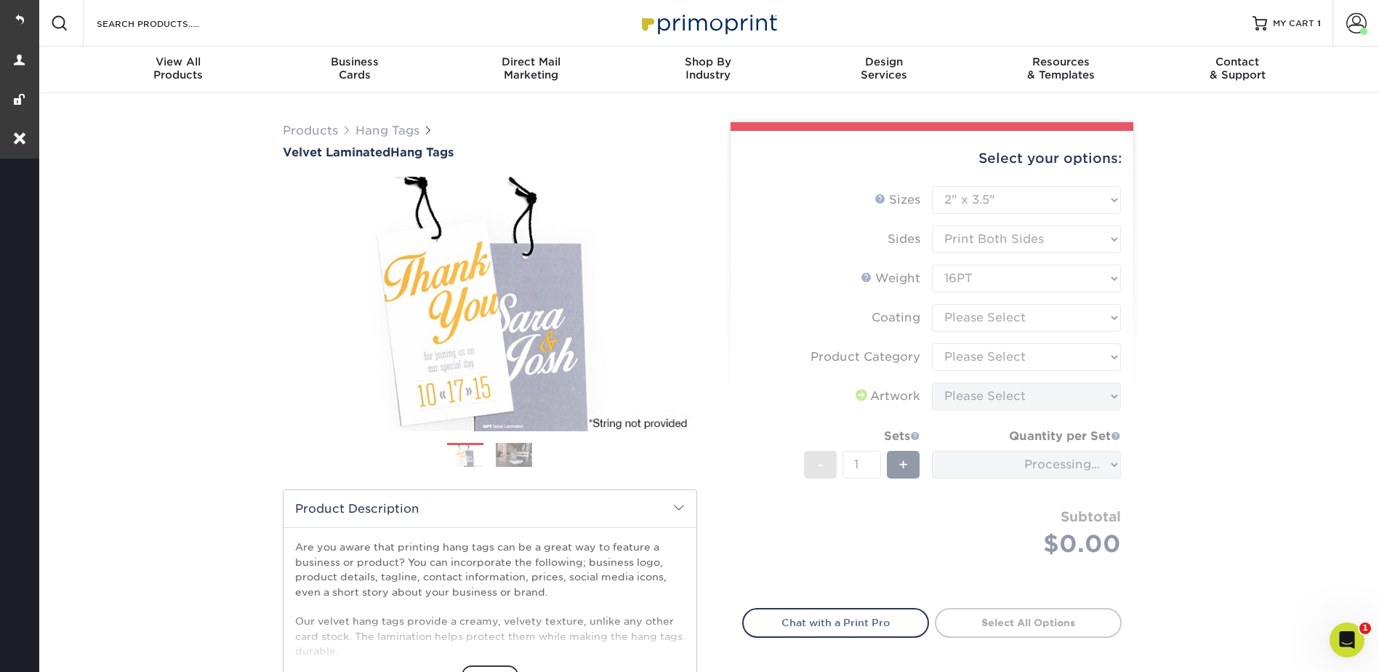
click at [958, 313] on form "Sizes Help Sizes Please Select 1.5" x 3.5" 1.75" x 3.5" 2" x 2" 2" x 3.5" 2" x …" at bounding box center [932, 388] width 380 height 405
click at [958, 316] on form "Sizes Help Sizes Please Select 1.5" x 3.5" 1.75" x 3.5" 2" x 2" 2" x 3.5" 2" x …" at bounding box center [932, 388] width 380 height 405
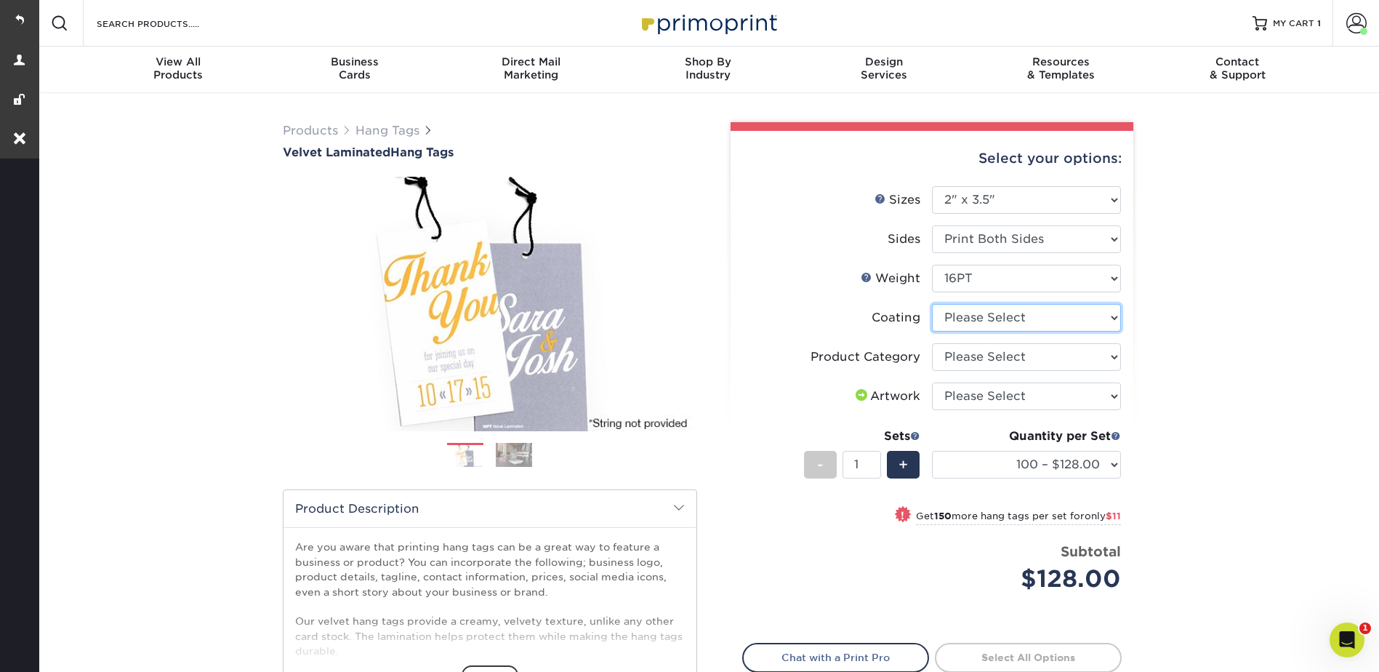
click at [949, 316] on select at bounding box center [1026, 318] width 189 height 28
select select "3e7618de-abca-4bda-9f97-8b9129e913d8"
click at [932, 304] on select at bounding box center [1026, 318] width 189 height 28
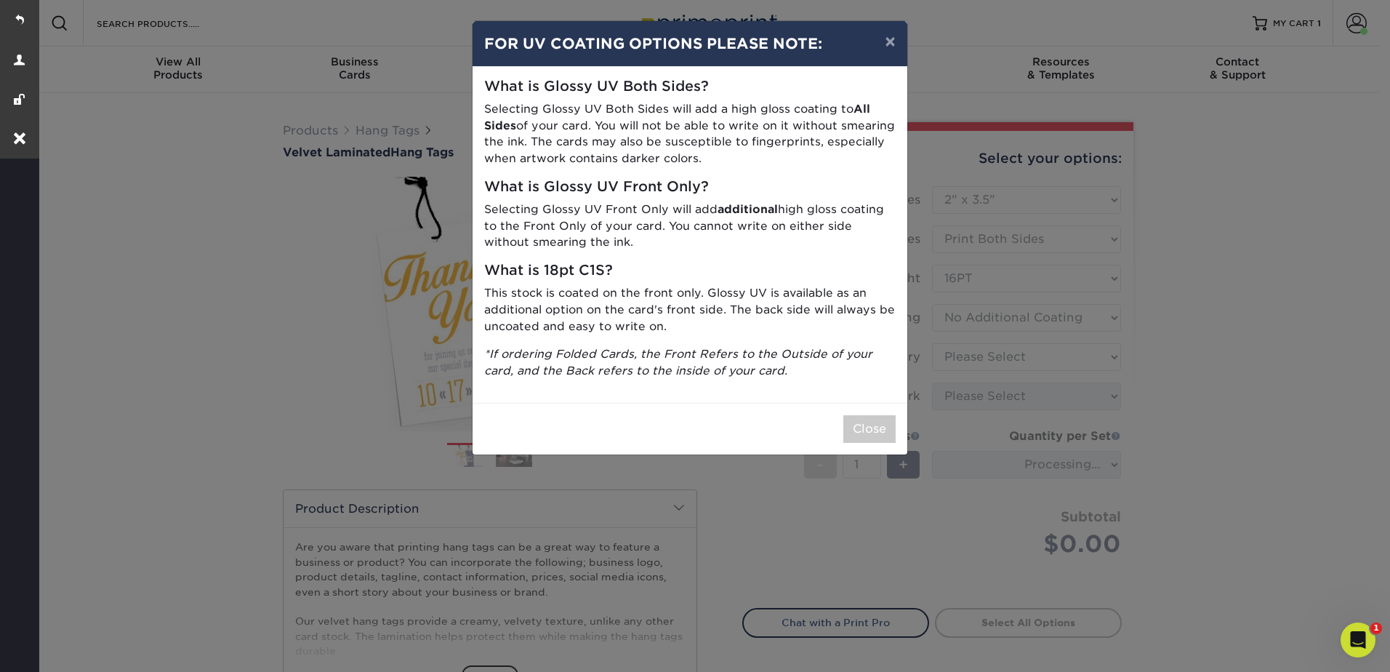
click at [848, 412] on div "Close" at bounding box center [690, 429] width 435 height 52
click at [864, 416] on button "Close" at bounding box center [869, 429] width 52 height 28
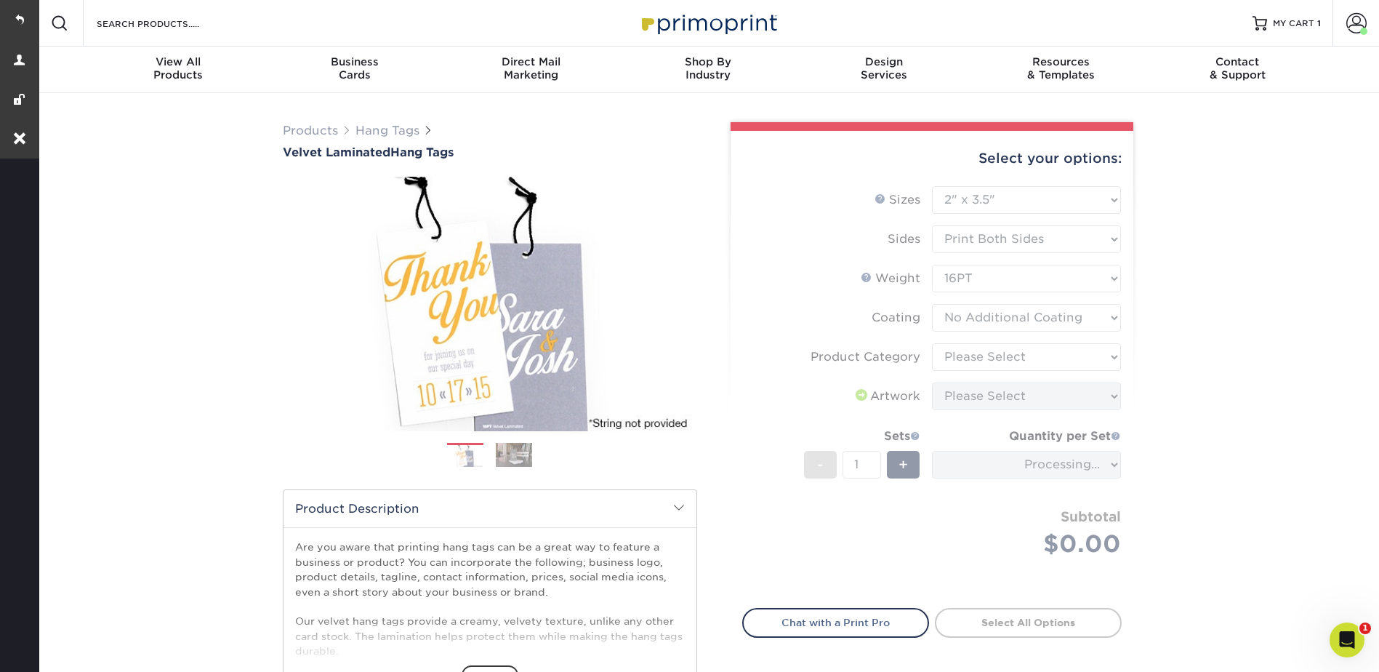
click at [965, 350] on form "Sizes Help Sizes Please Select 1.5" x 3.5" 1.75" x 3.5" 2" x 2" 2" x 3.5" 2" x …" at bounding box center [932, 388] width 380 height 405
click at [967, 353] on form "Sizes Help Sizes Please Select 1.5" x 3.5" 1.75" x 3.5" 2" x 2" 2" x 3.5" 2" x …" at bounding box center [932, 388] width 380 height 405
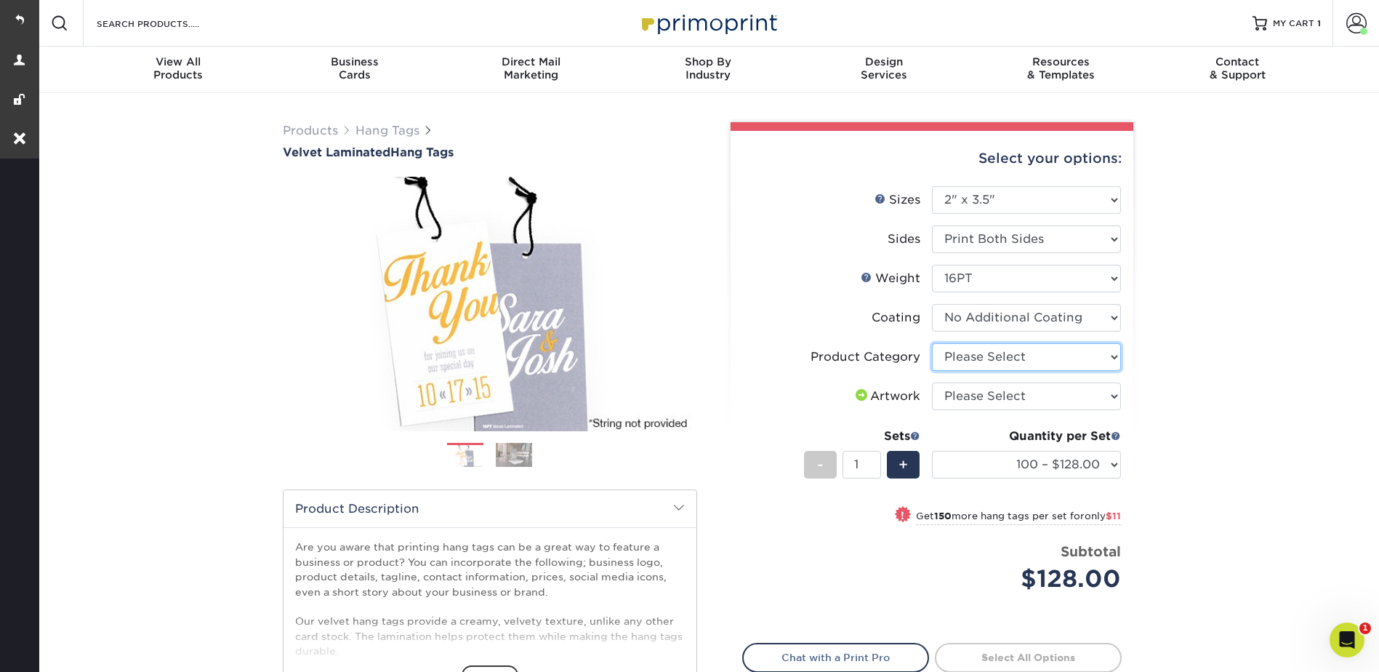
click at [967, 353] on select "Please Select Hang Tags" at bounding box center [1026, 357] width 189 height 28
select select "428aa75b-4ae7-4398-9e0a-74f4b33909ed"
click at [932, 343] on select "Please Select Hang Tags" at bounding box center [1026, 357] width 189 height 28
click at [965, 393] on select "Please Select I will upload files I need a design - $75" at bounding box center [1026, 396] width 189 height 28
select select "upload"
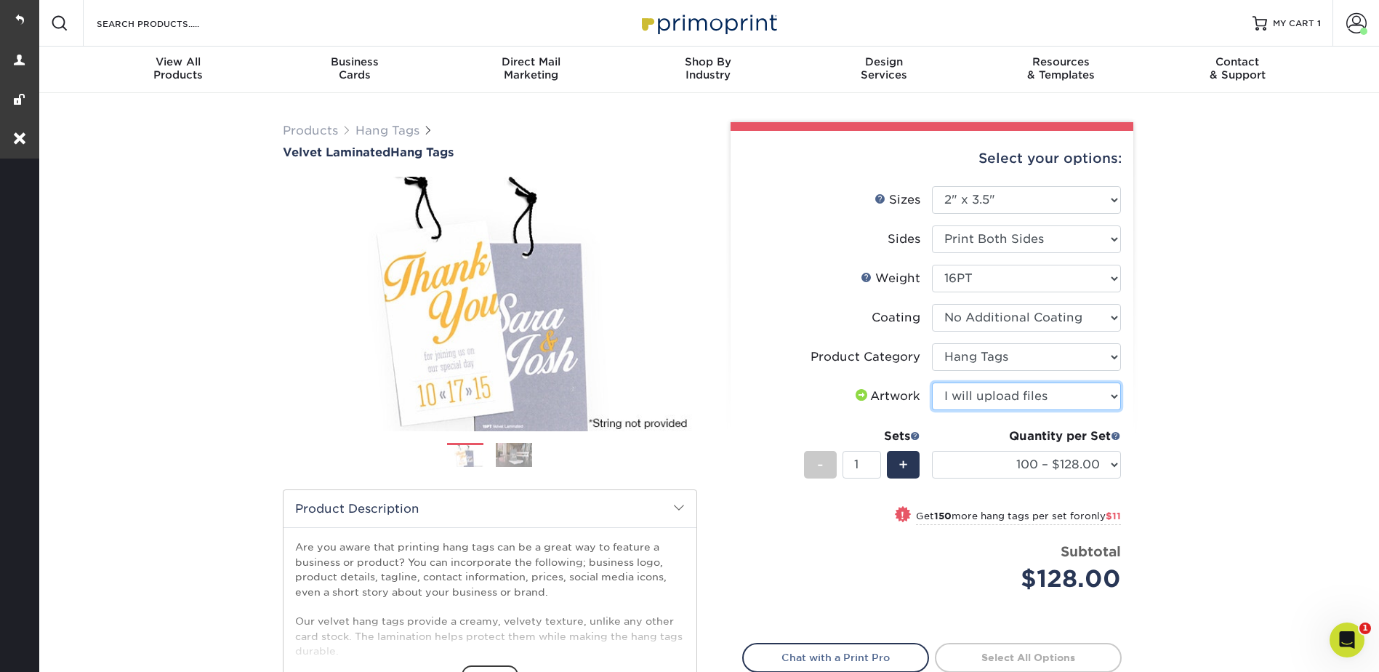
click at [932, 382] on select "Please Select I will upload files I need a design - $75" at bounding box center [1026, 396] width 189 height 28
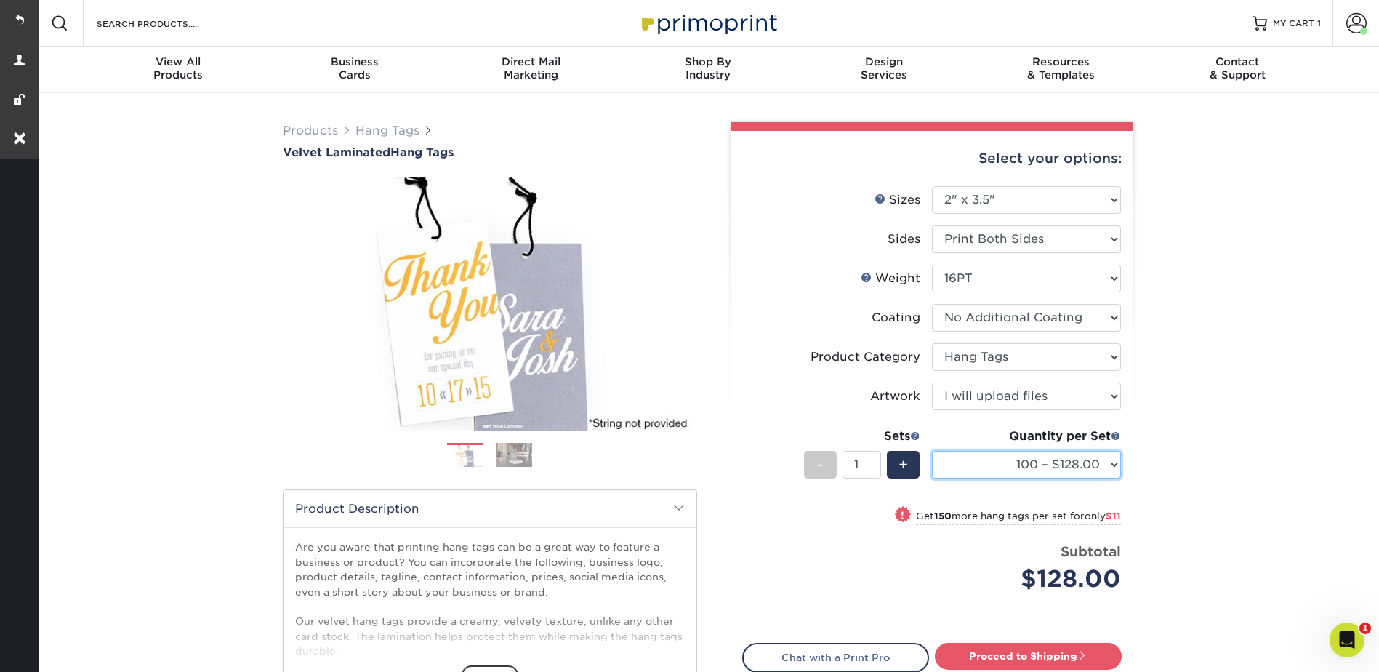
click at [954, 459] on select "100 – $128.00 250 – $139.00 500 – $146.00 1000 – $178.00 2500 – $373.00 5000 – …" at bounding box center [1026, 465] width 189 height 28
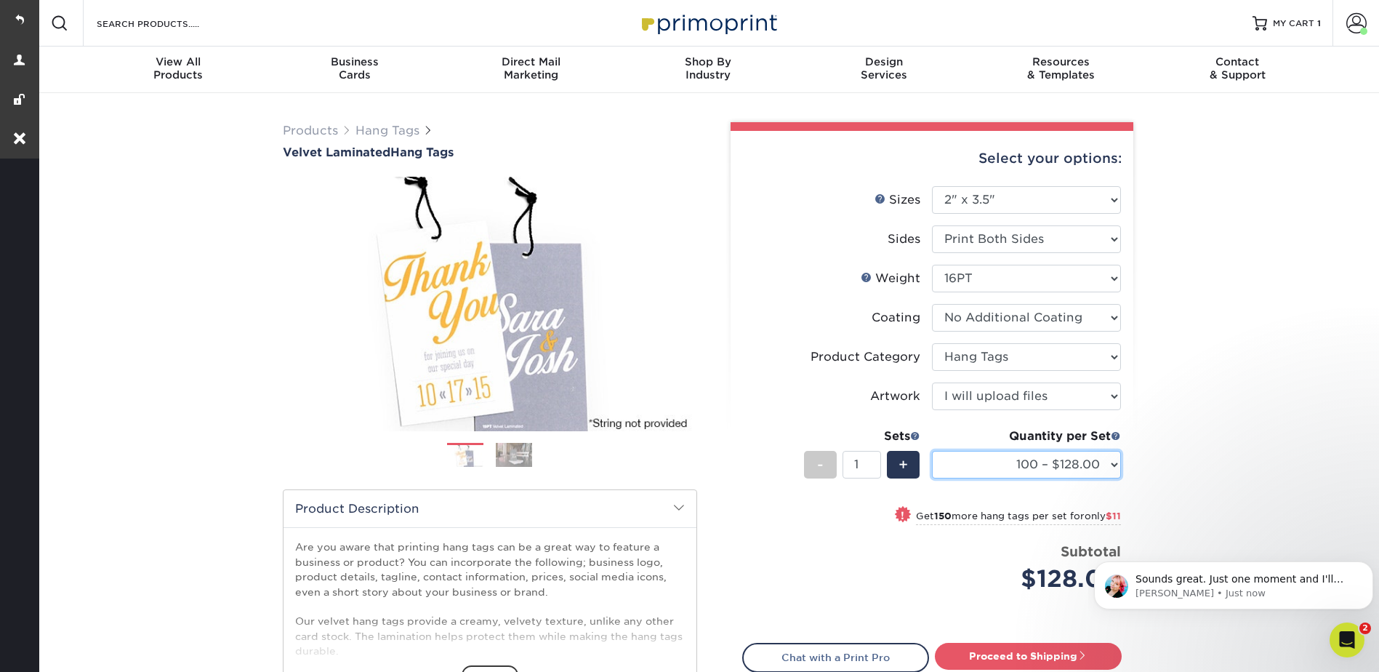
click at [977, 465] on select "100 – $128.00 250 – $139.00 500 – $146.00 1000 – $178.00 2500 – $373.00 5000 – …" at bounding box center [1026, 465] width 189 height 28
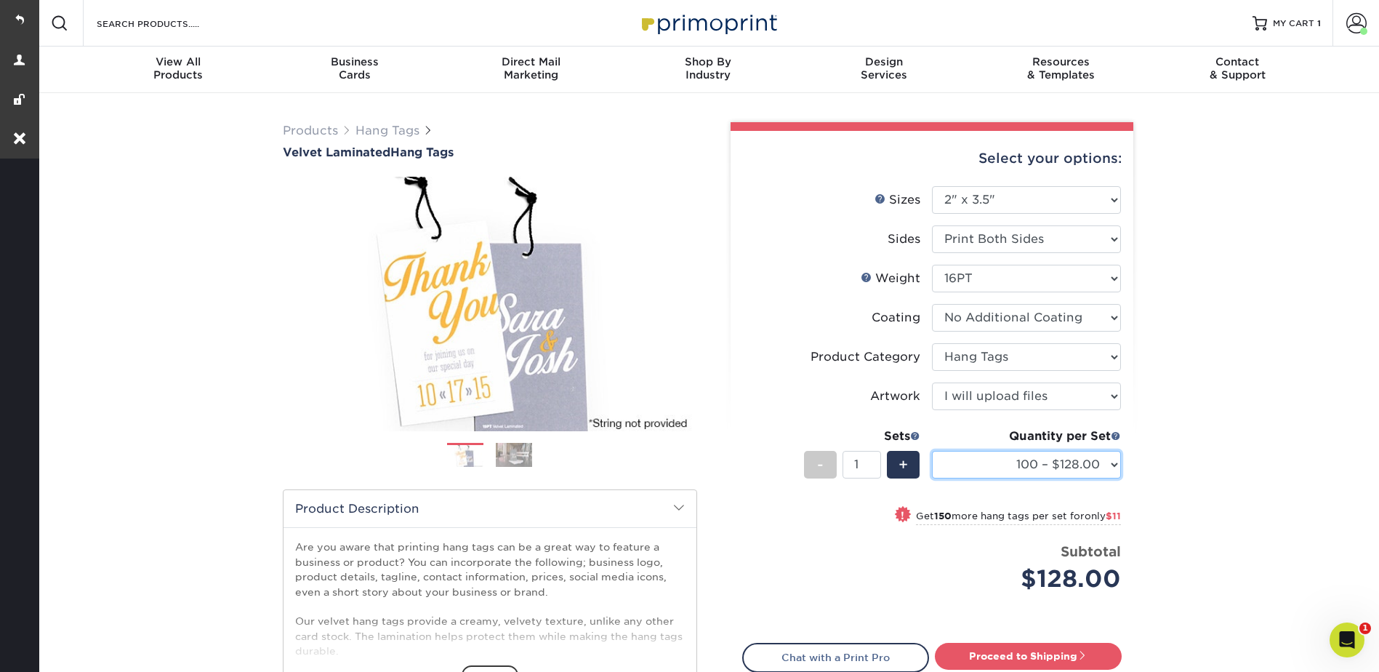
select select "1000 – $178.00"
click at [932, 451] on select "100 – $128.00 250 – $139.00 500 – $146.00 1000 – $178.00 2500 – $373.00 5000 – …" at bounding box center [1026, 465] width 189 height 28
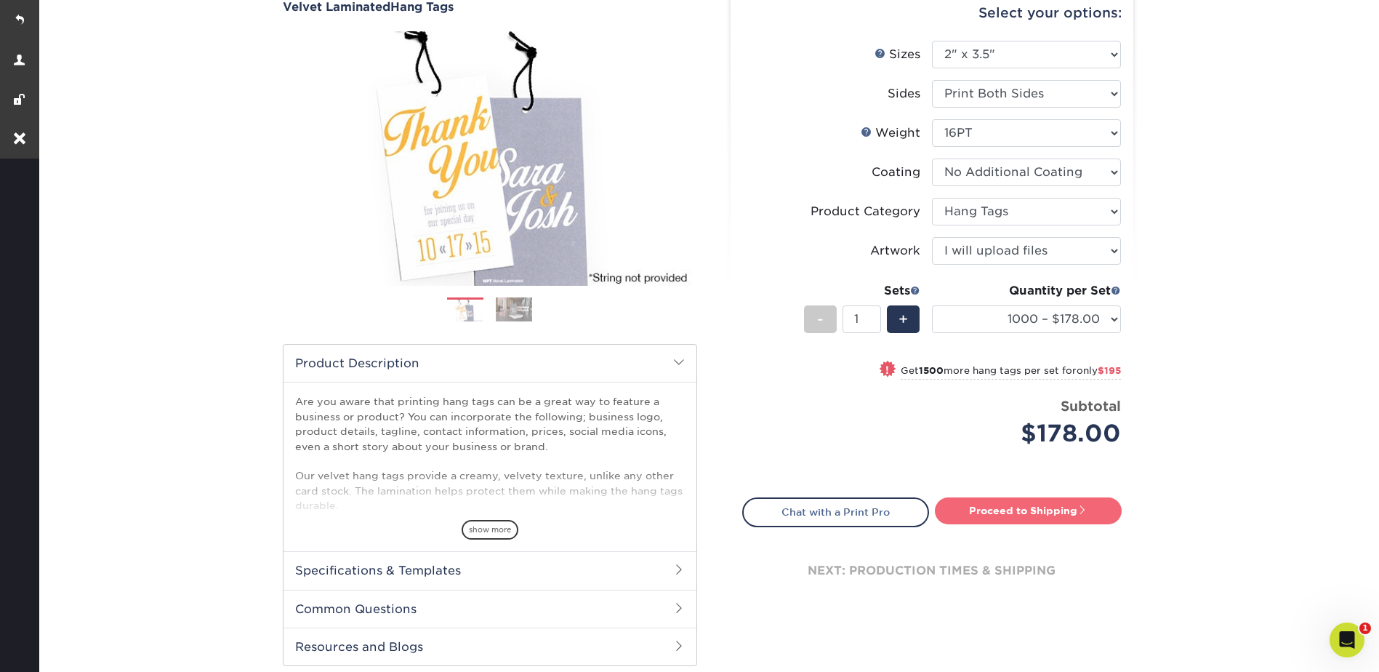
click at [1038, 509] on link "Proceed to Shipping" at bounding box center [1028, 510] width 187 height 26
type input "Set 1"
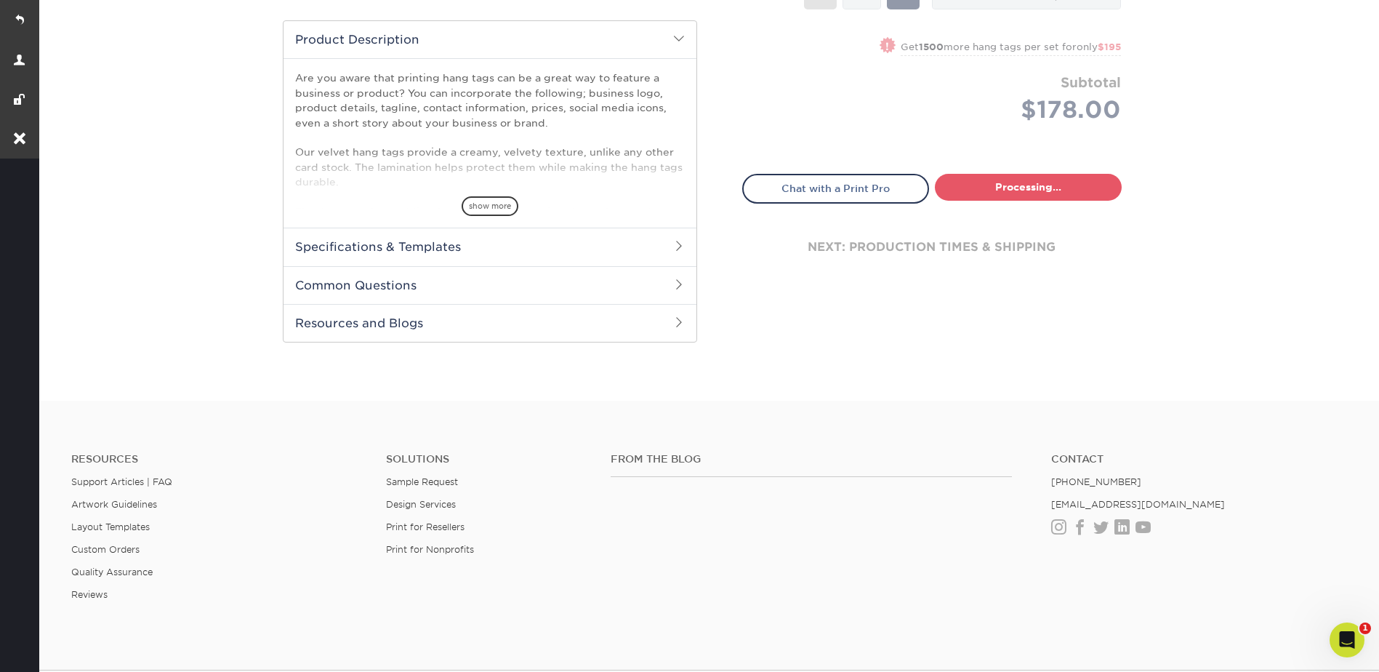
select select "c4724dbf-47b6-4a31-8ffd-5d1257813d53"
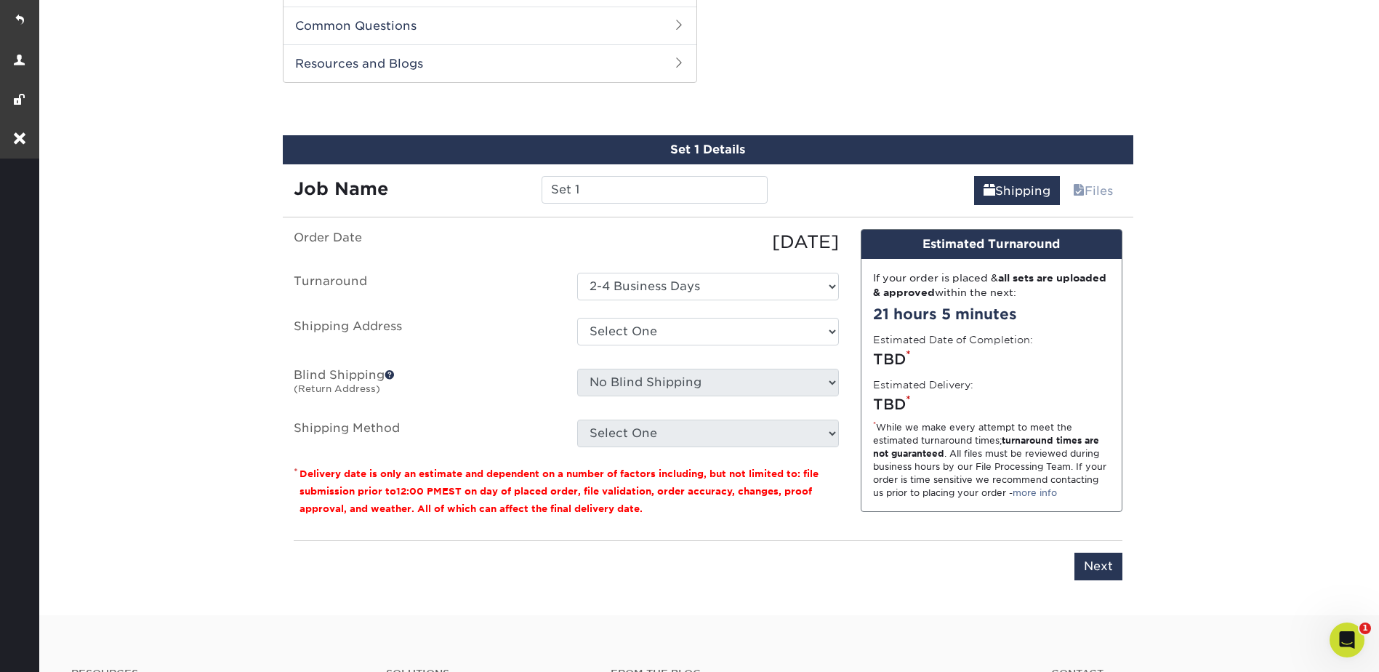
scroll to position [740, 0]
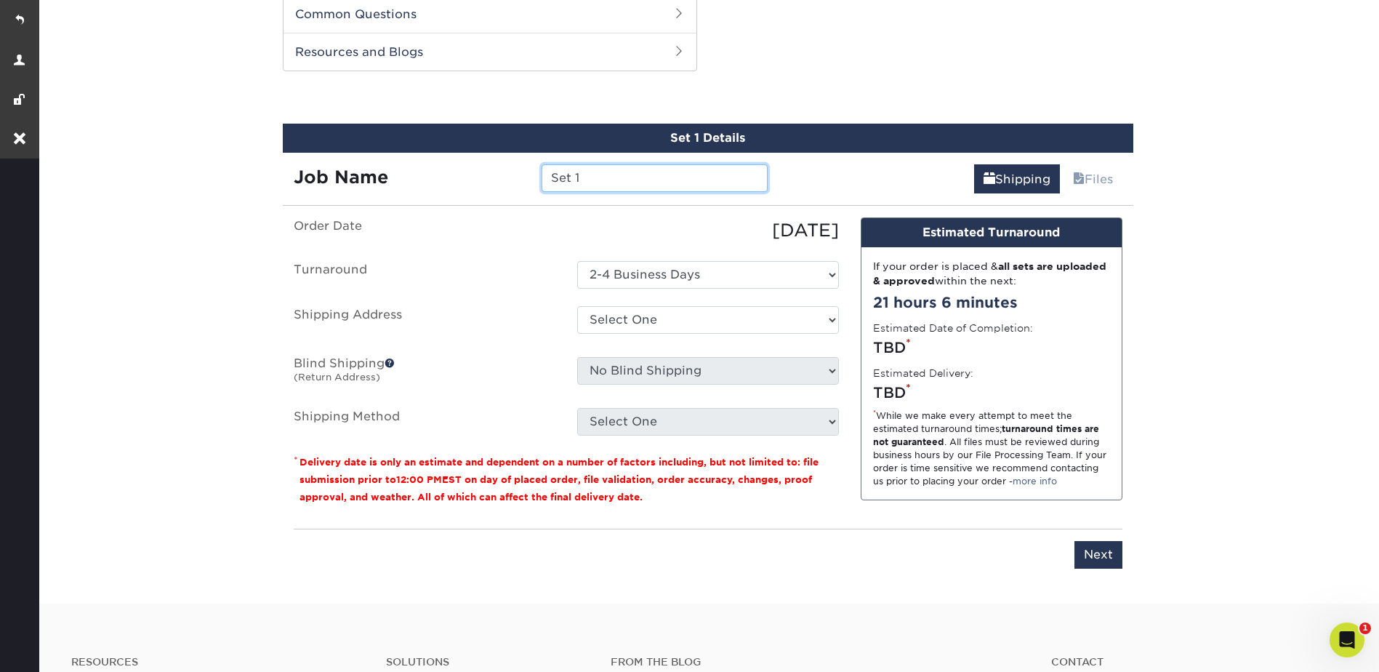
drag, startPoint x: 602, startPoint y: 178, endPoint x: 545, endPoint y: 178, distance: 57.4
click at [545, 178] on input "Set 1" at bounding box center [655, 178] width 226 height 28
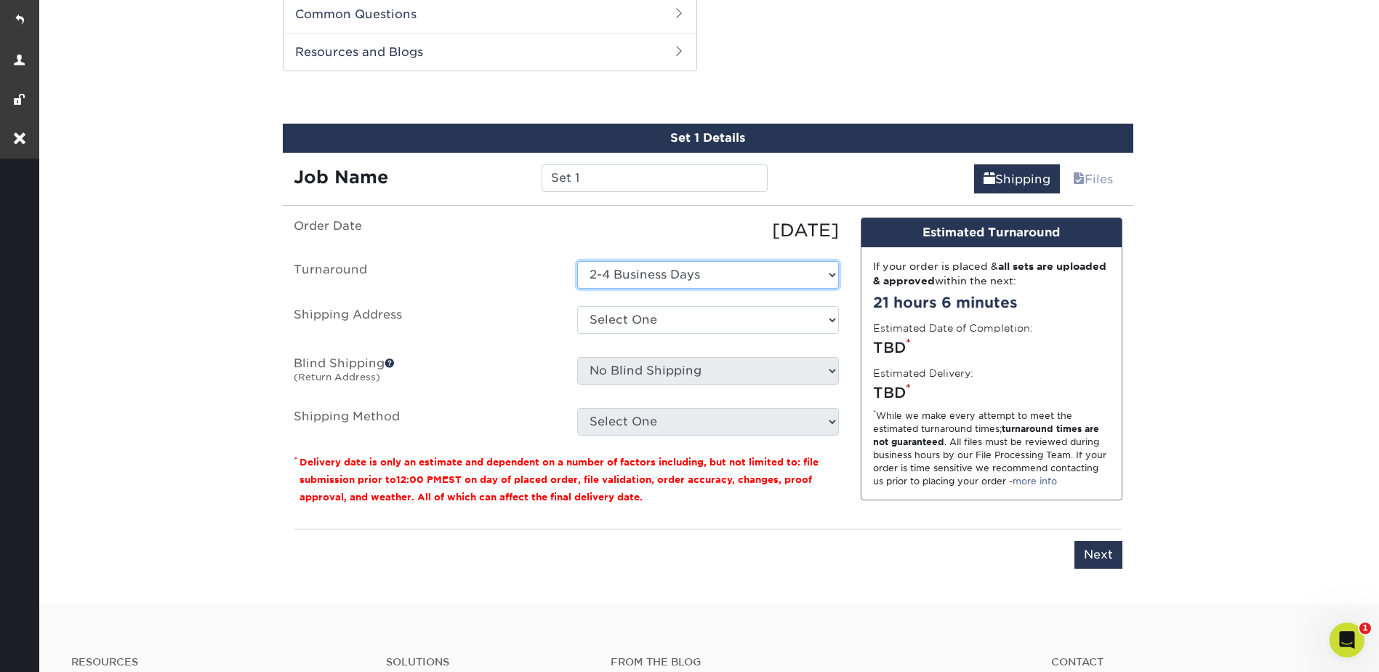
drag, startPoint x: 637, startPoint y: 286, endPoint x: 636, endPoint y: 278, distance: 8.0
click at [637, 286] on select "Select One 2-4 Business Days" at bounding box center [708, 275] width 262 height 28
click at [577, 261] on select "Select One 2-4 Business Days" at bounding box center [708, 275] width 262 height 28
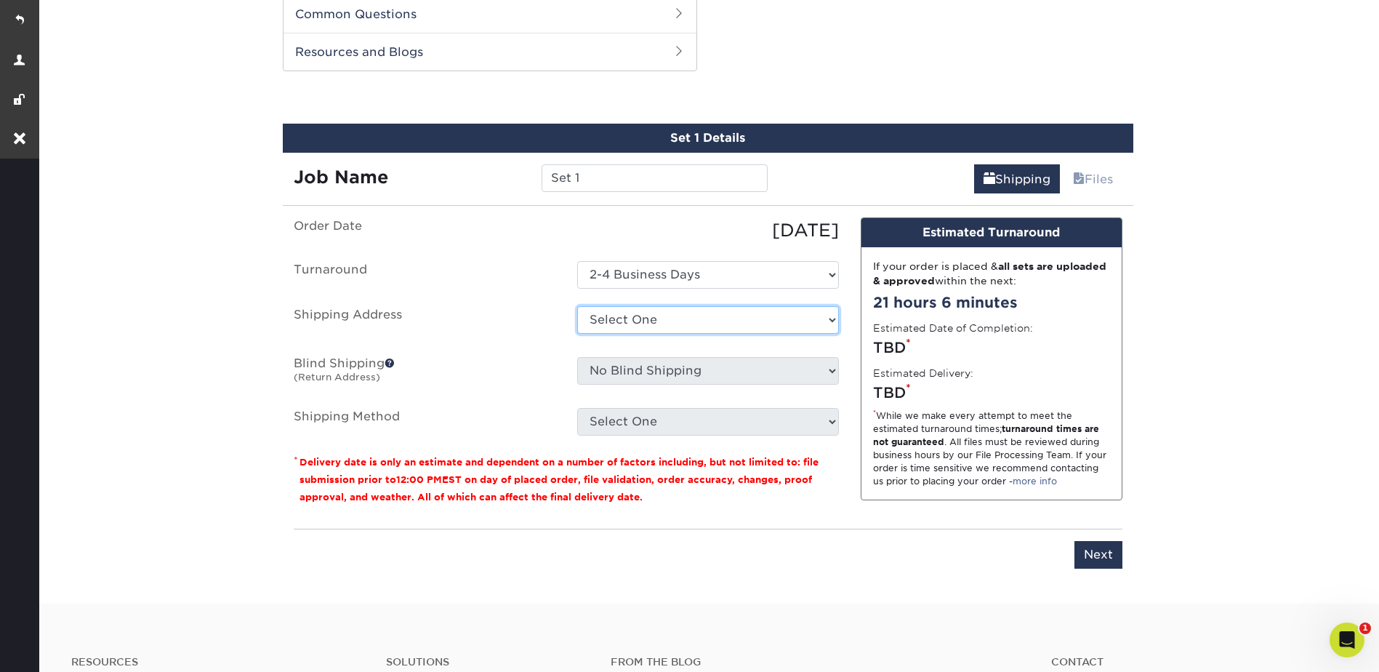
click at [635, 321] on select "Select One Newton Supply Co. + Add New Address" at bounding box center [708, 320] width 262 height 28
select select "276368"
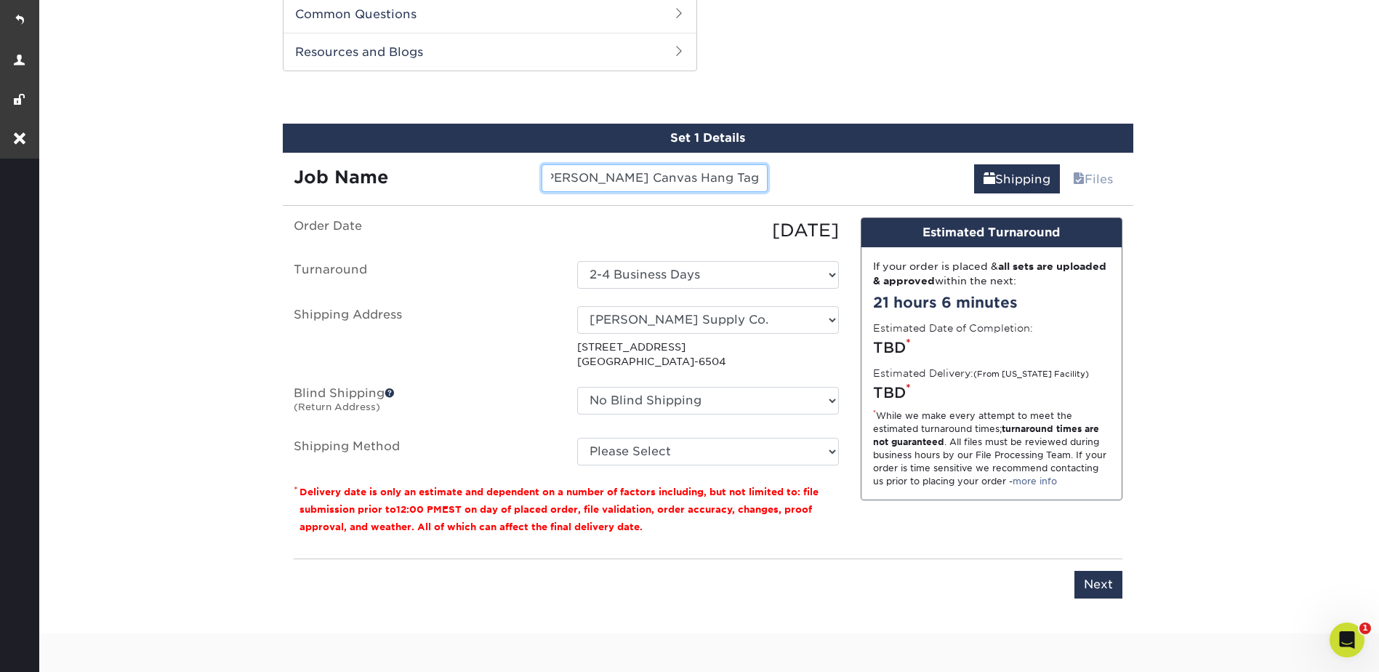
scroll to position [0, 19]
type input "[PERSON_NAME] Canvas Hang Tag 25 Revised"
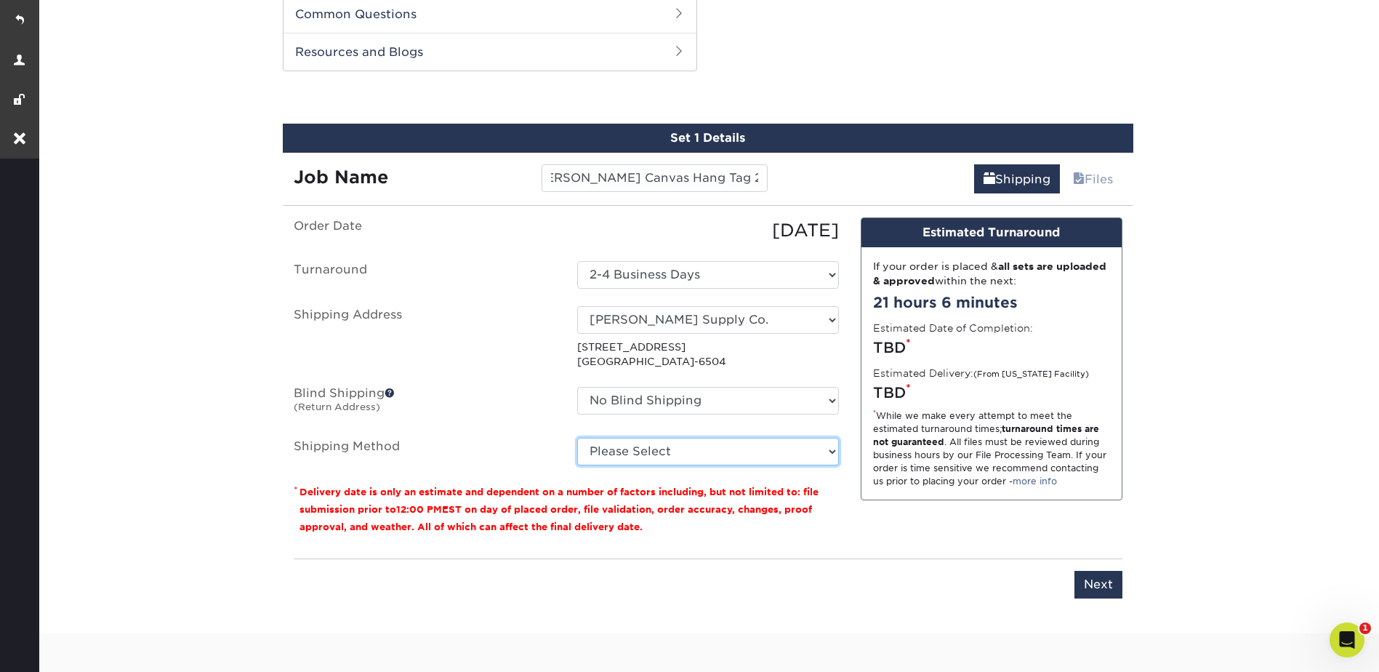
click at [628, 448] on select "Please Select Ground Shipping (+$20.82) 3 Day Shipping Service (+$24.14) 2 Day …" at bounding box center [708, 452] width 262 height 28
select select "03"
click at [577, 438] on select "Please Select Ground Shipping (+$20.82) 3 Day Shipping Service (+$24.14) 2 Day …" at bounding box center [708, 452] width 262 height 28
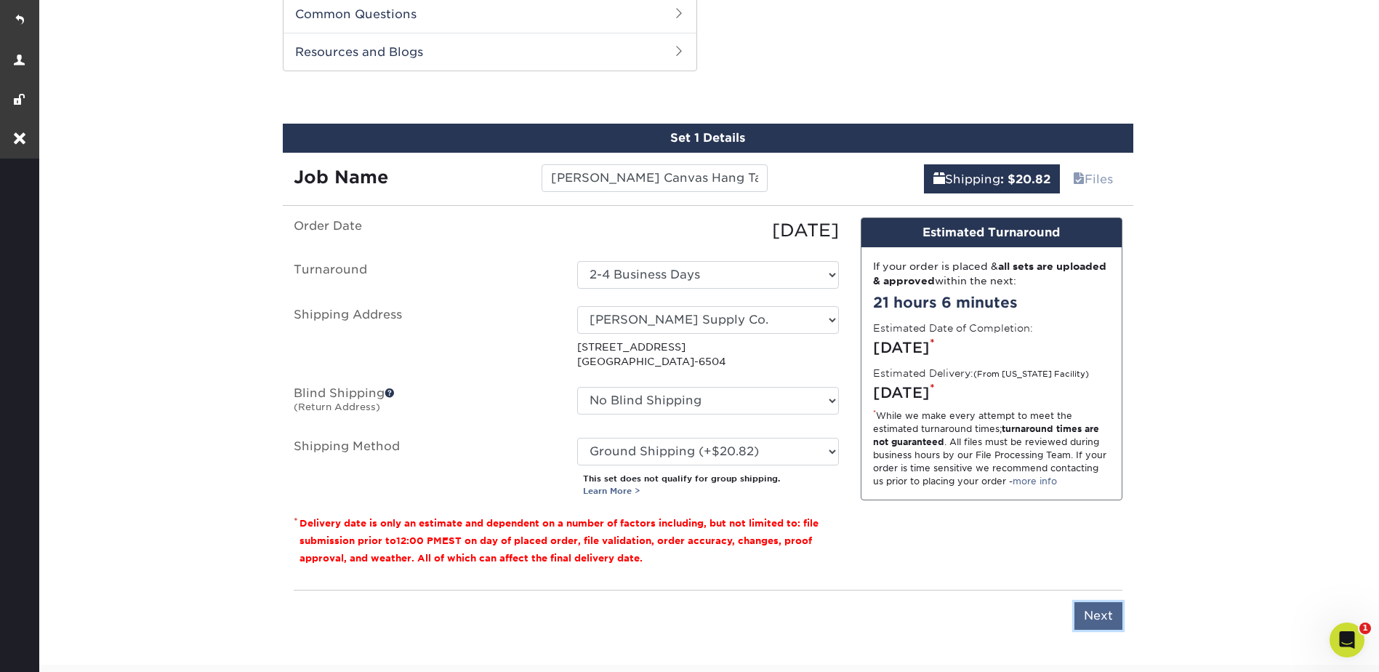
click at [1107, 615] on input "Next" at bounding box center [1099, 616] width 48 height 28
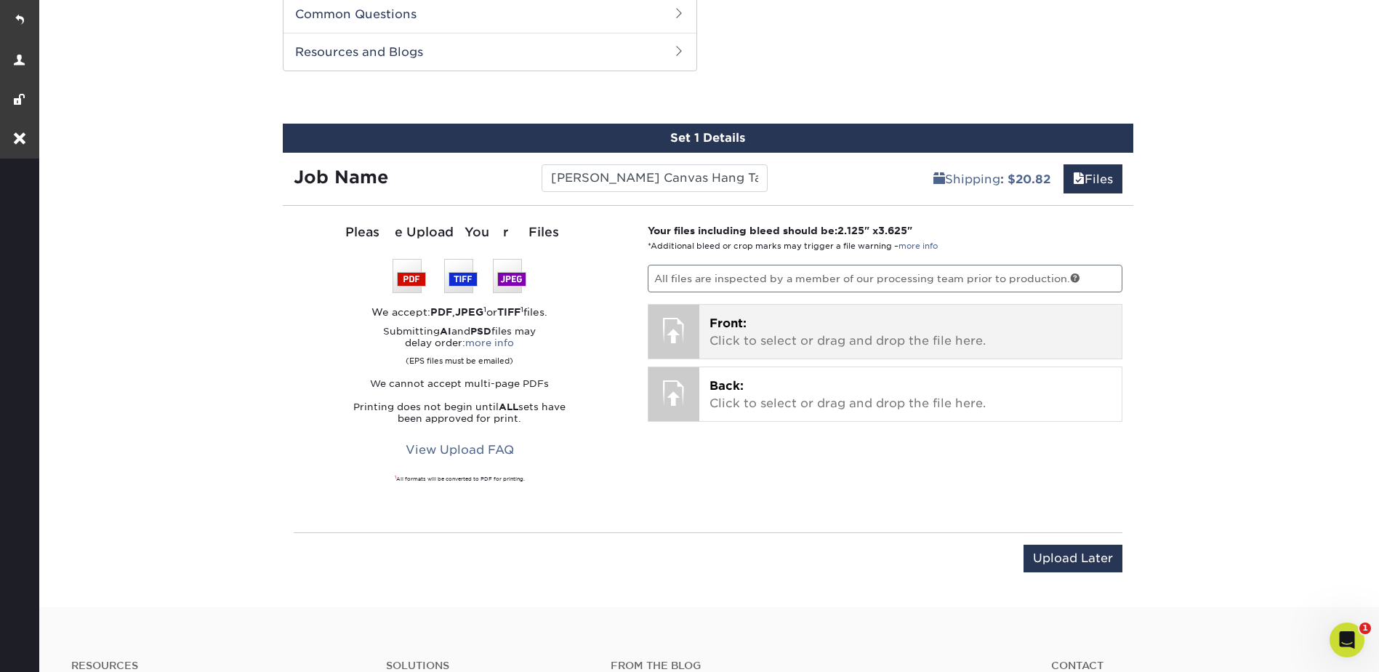
click at [797, 327] on p "Front: Click to select or drag and drop the file here." at bounding box center [911, 332] width 402 height 35
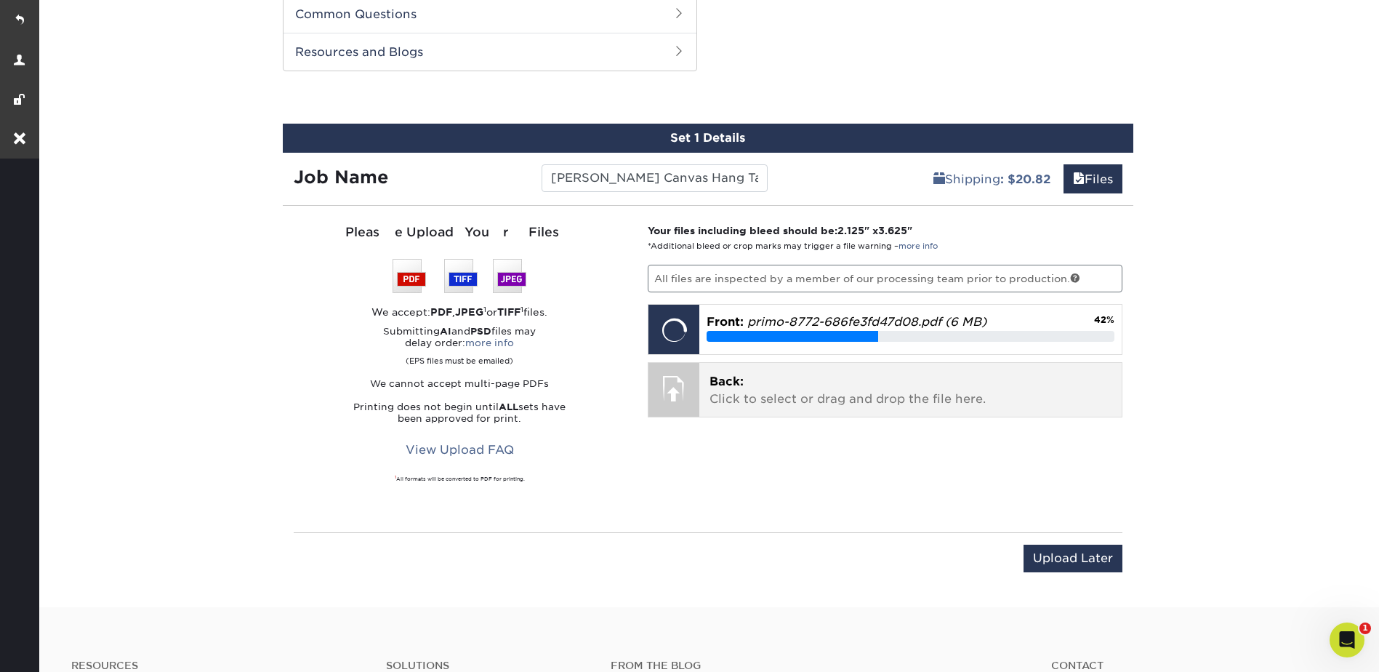
click at [829, 398] on p "Back: Click to select or drag and drop the file here." at bounding box center [911, 390] width 402 height 35
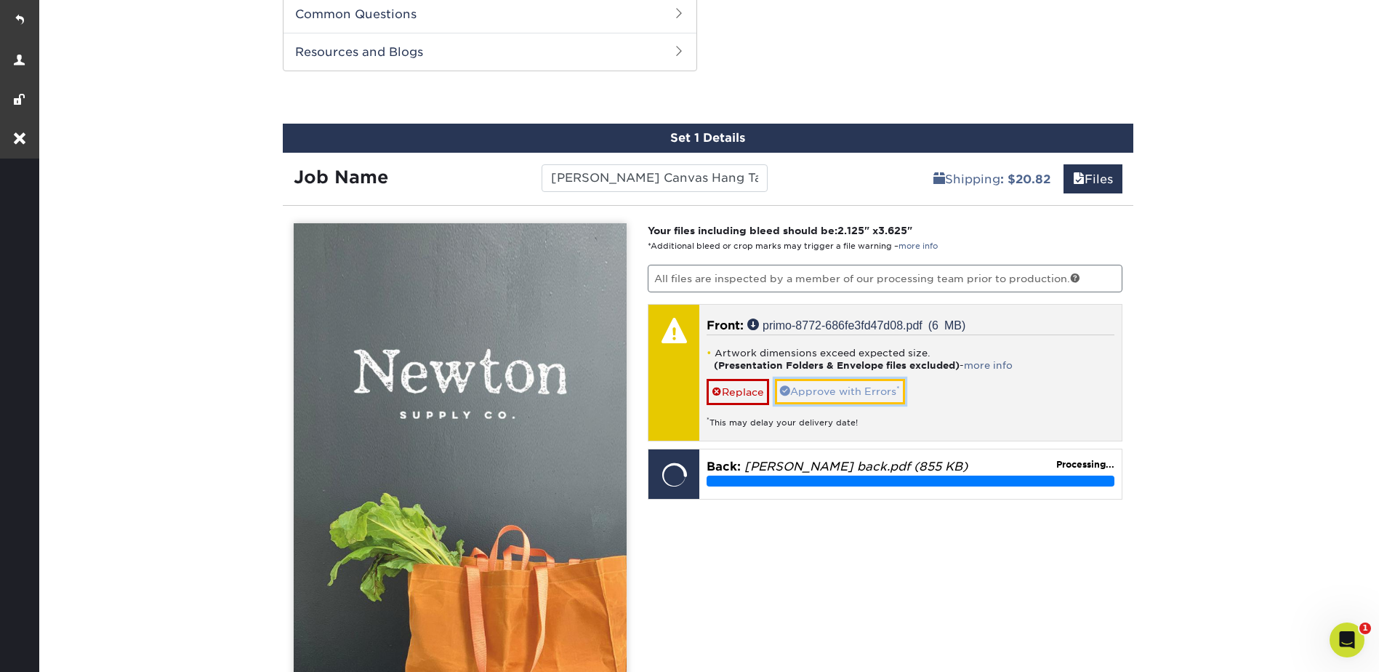
click at [870, 393] on link "Approve with Errors *" at bounding box center [840, 391] width 130 height 25
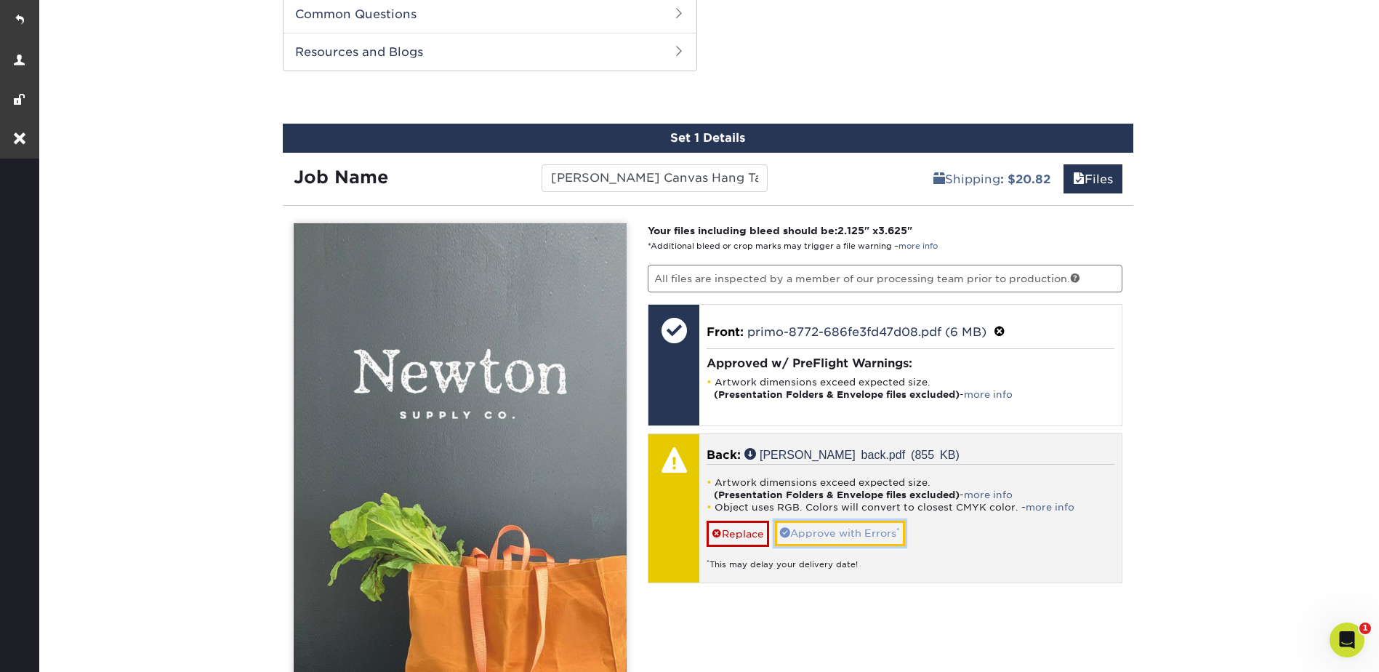
click at [881, 536] on link "Approve with Errors *" at bounding box center [840, 533] width 130 height 25
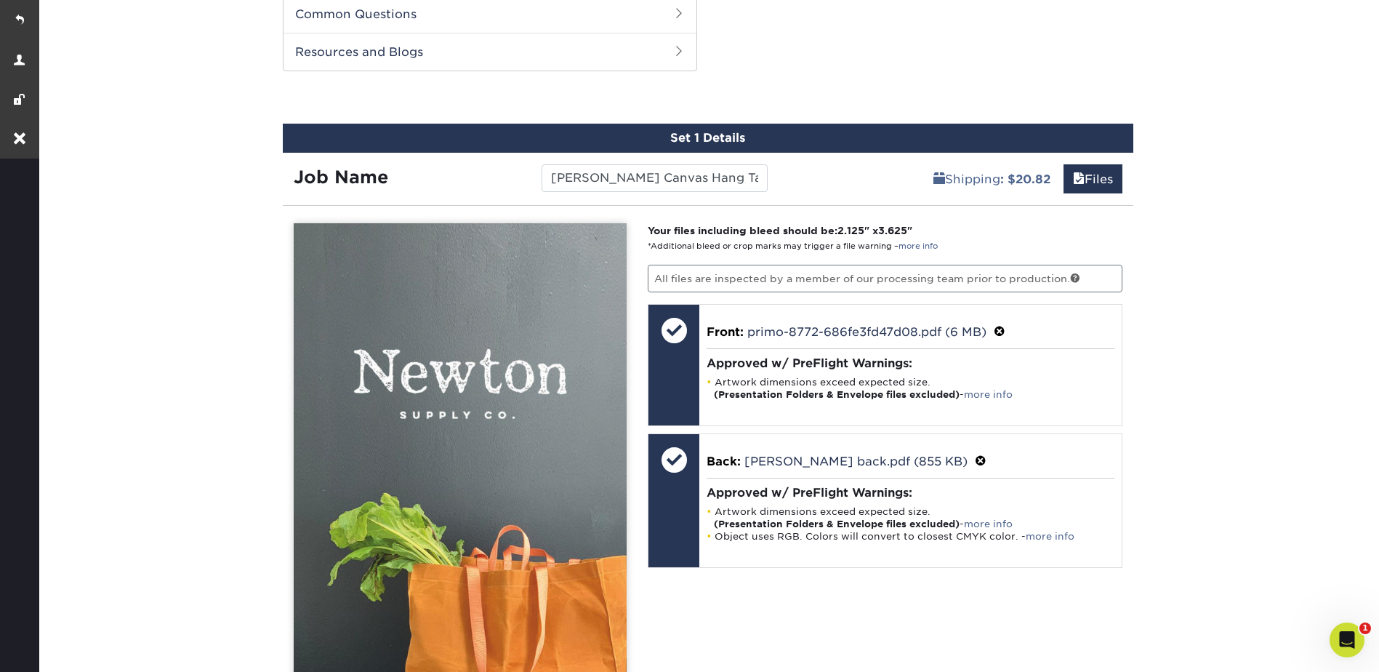
scroll to position [1104, 0]
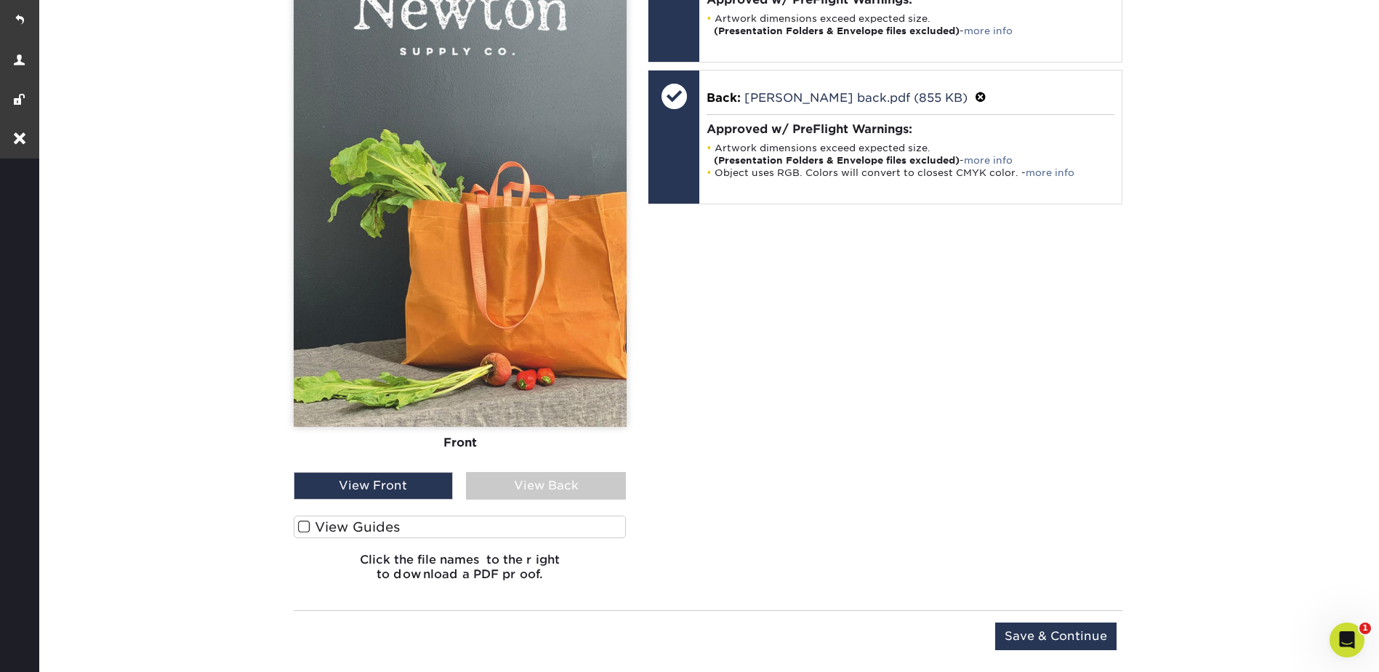
click at [572, 476] on div "View Back" at bounding box center [546, 486] width 160 height 28
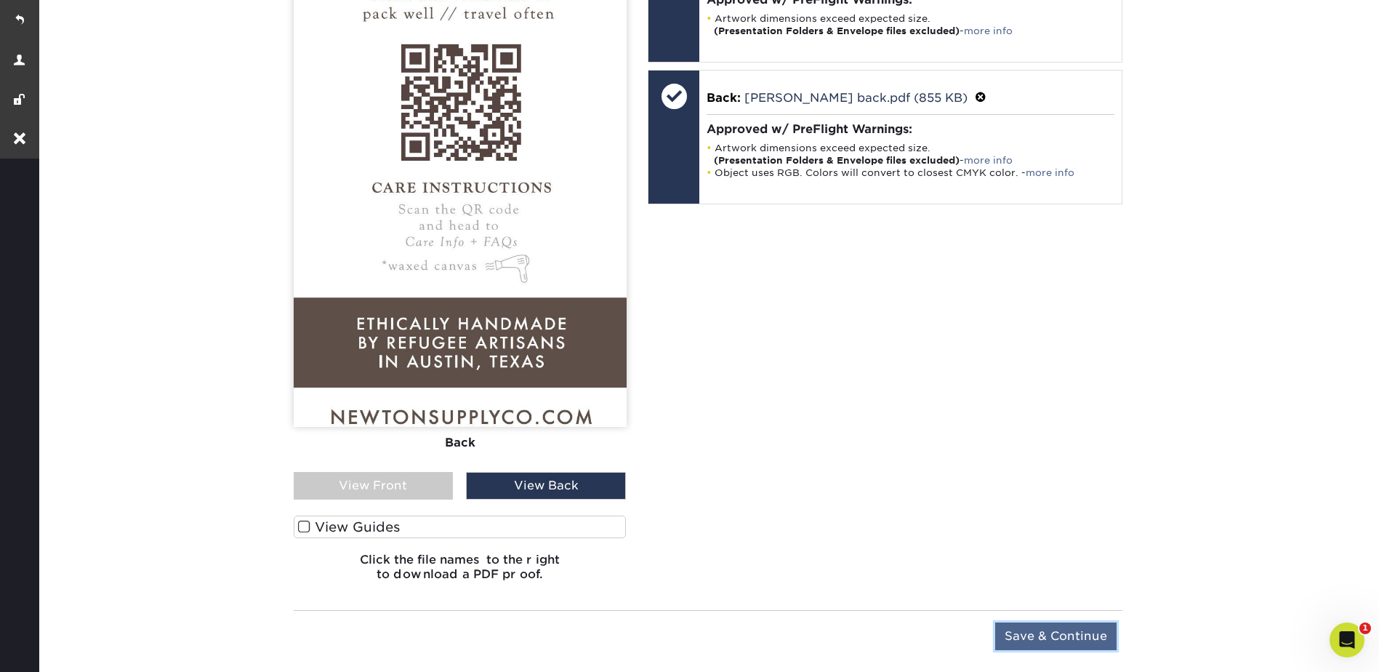
click at [1070, 646] on input "Save & Continue" at bounding box center [1055, 636] width 121 height 28
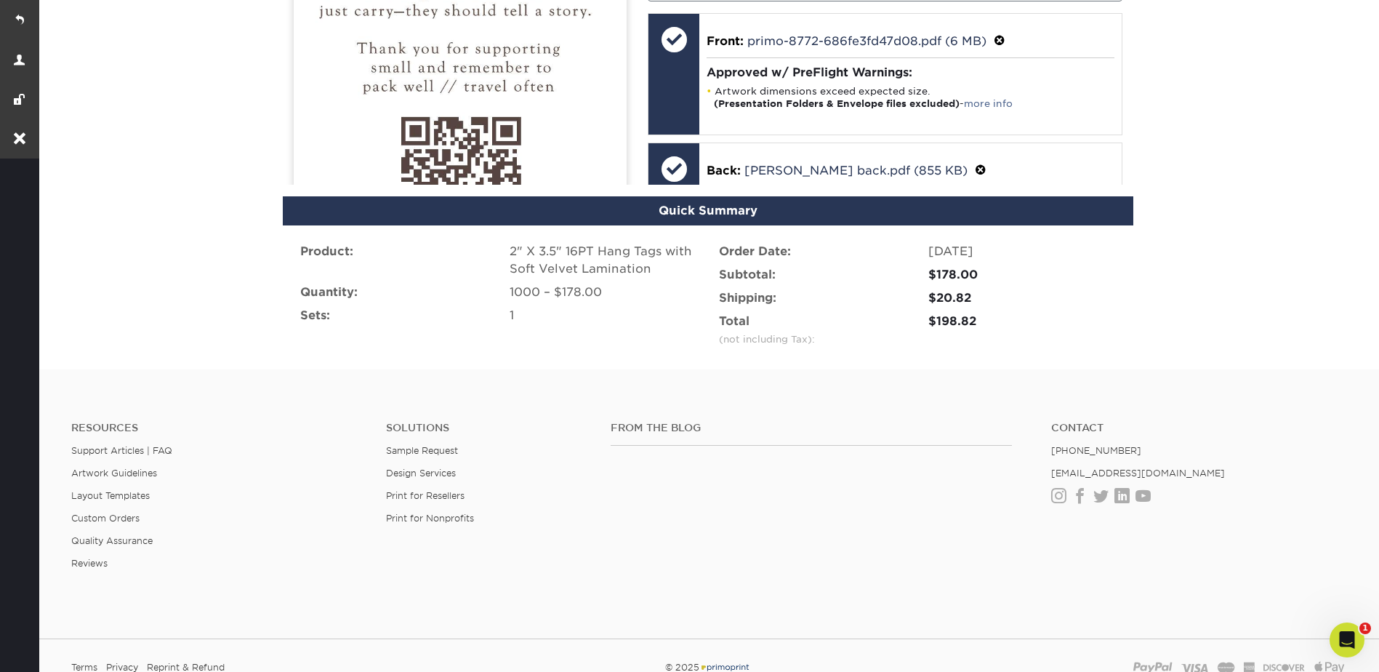
scroll to position [966, 0]
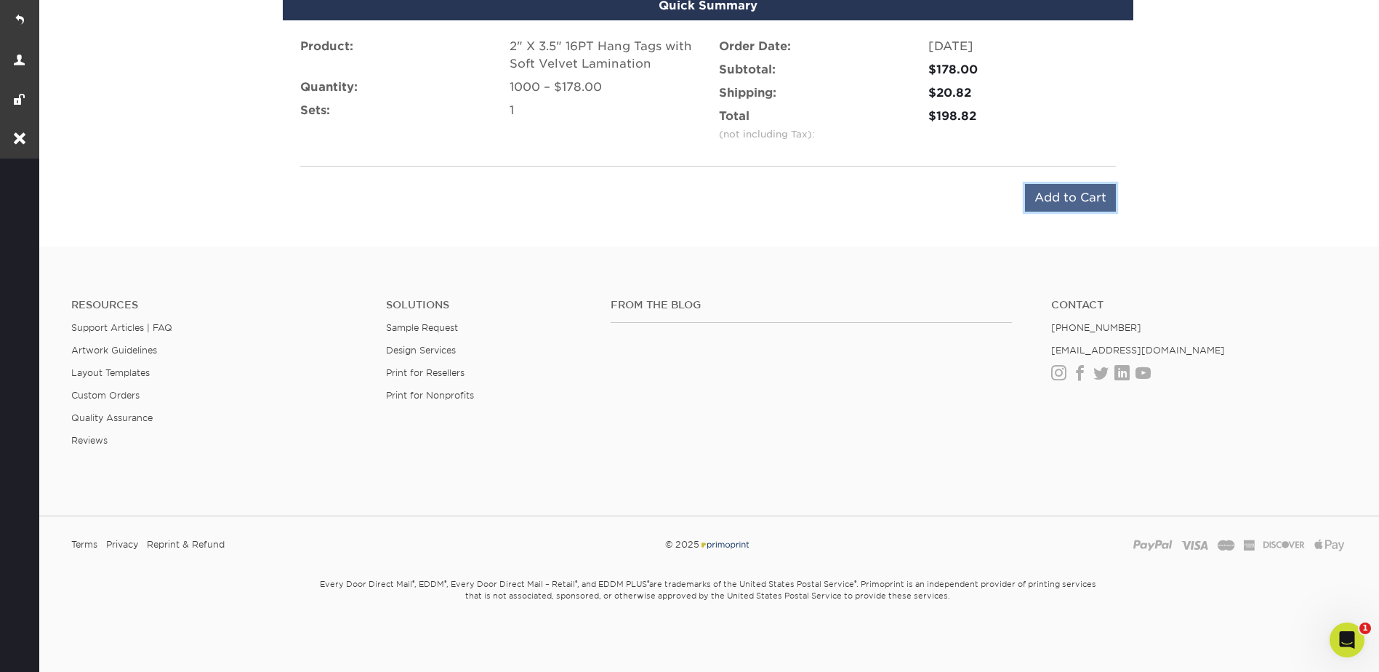
click at [1074, 185] on input "Add to Cart" at bounding box center [1070, 198] width 91 height 28
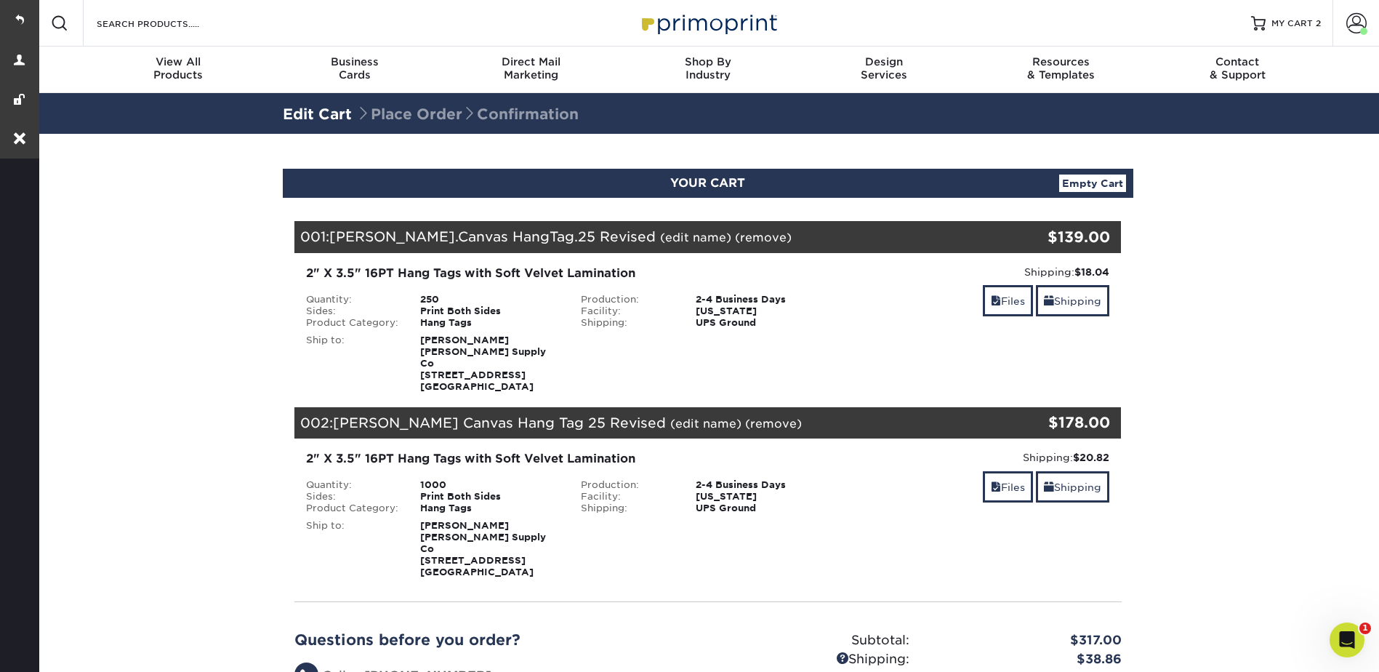
click at [735, 236] on link "(remove)" at bounding box center [763, 237] width 57 height 14
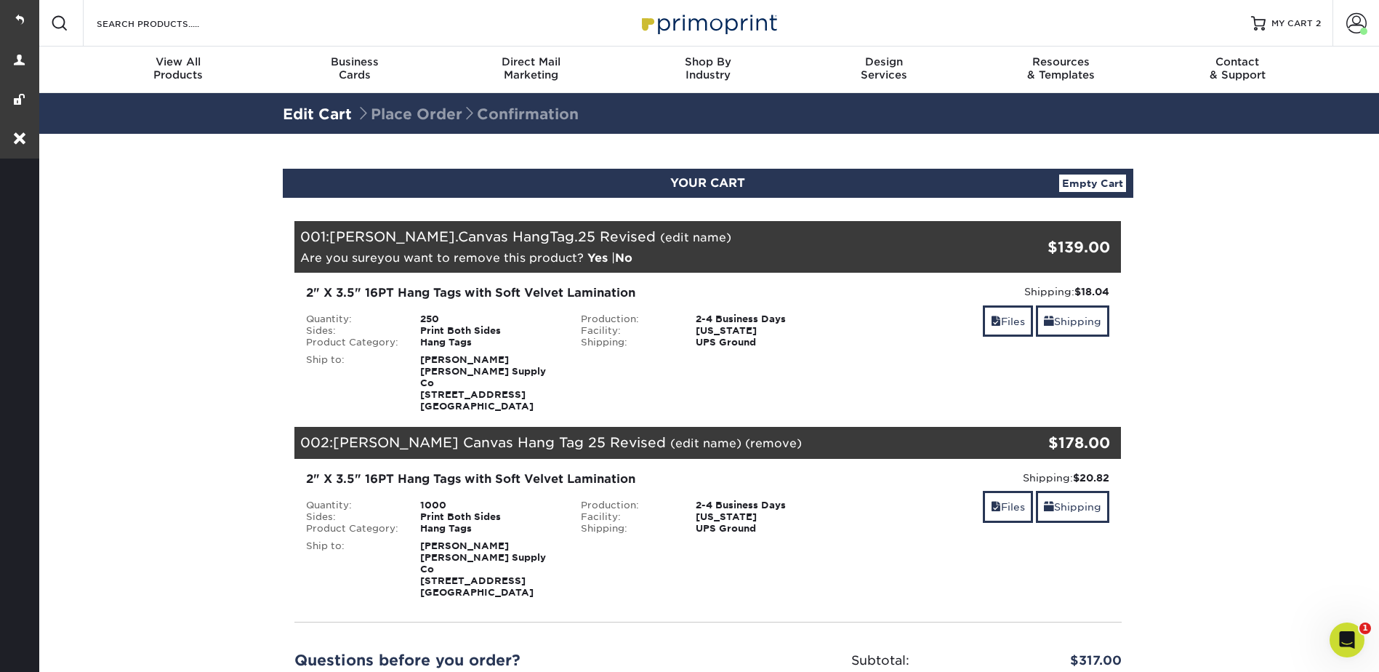
drag, startPoint x: 593, startPoint y: 258, endPoint x: 815, endPoint y: 296, distance: 225.0
click at [596, 260] on link "Yes" at bounding box center [598, 258] width 20 height 14
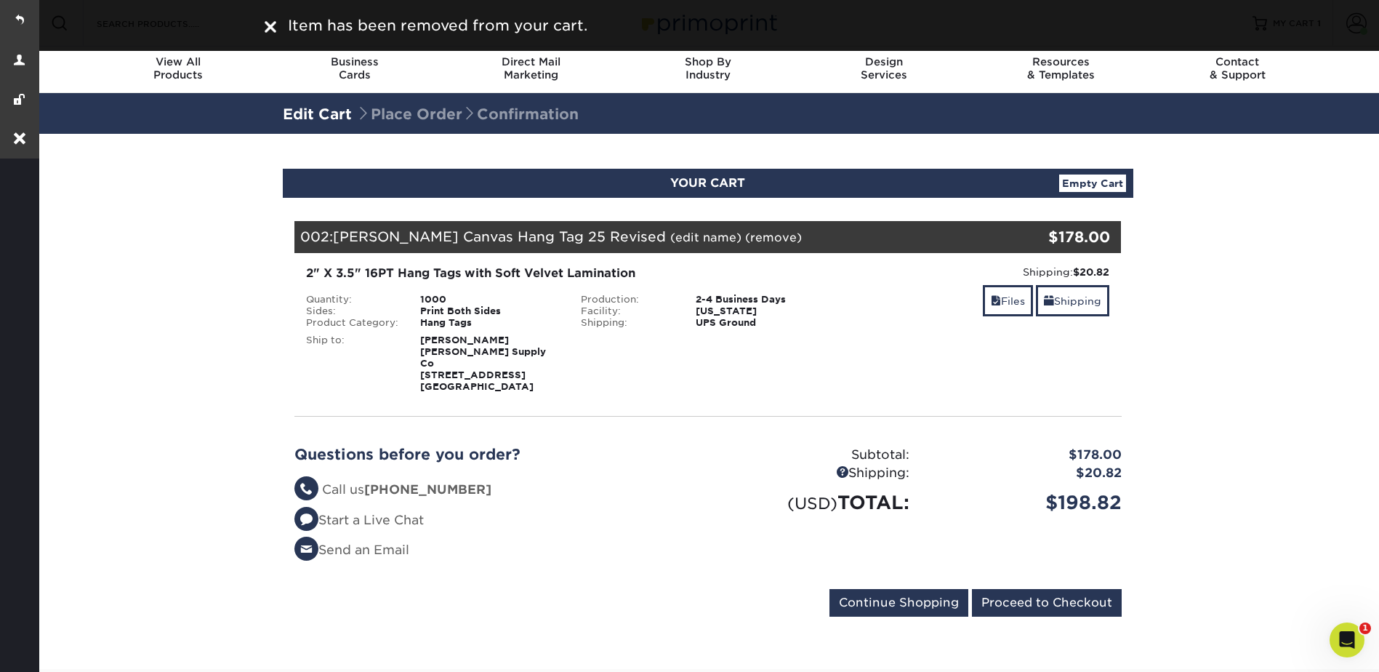
click at [753, 384] on div "2" X 3.5" 16PT Hang Tags with Soft Velvet Lamination Quantity: 1000 Sides: Prin…" at bounding box center [708, 328] width 849 height 151
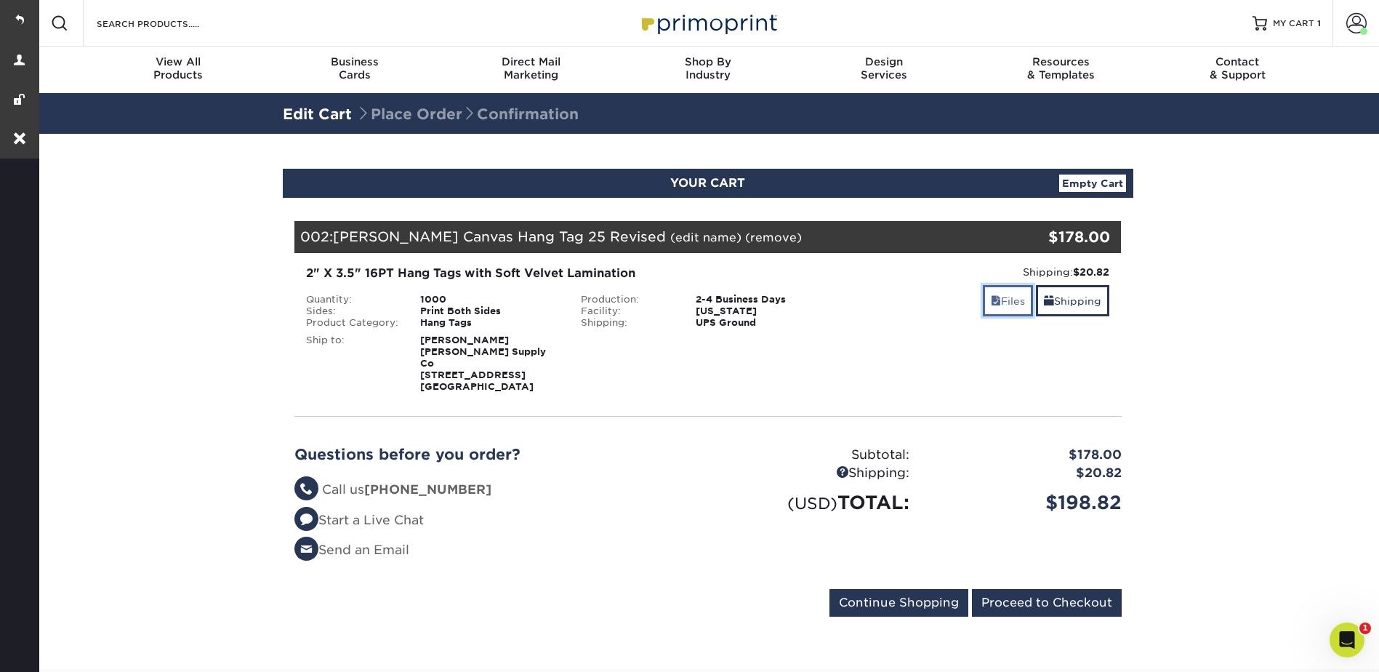
click at [993, 302] on span at bounding box center [996, 301] width 10 height 12
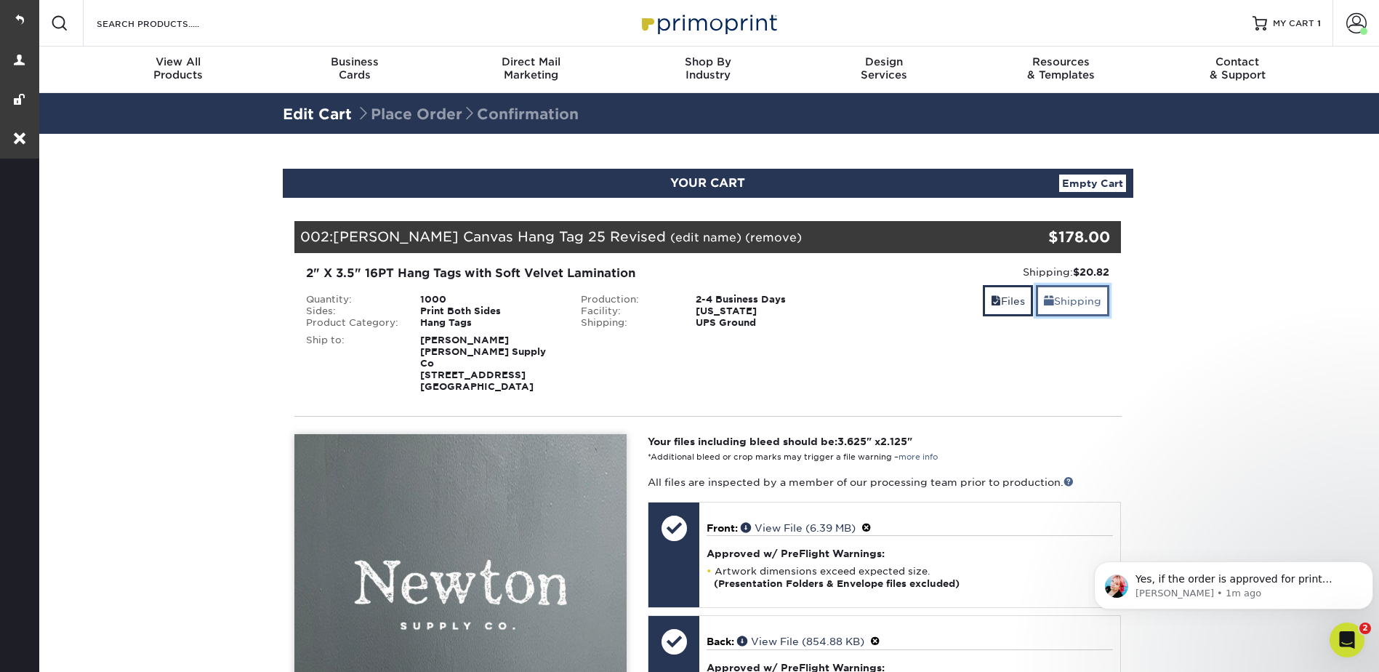
click at [1073, 301] on link "Shipping" at bounding box center [1072, 300] width 73 height 31
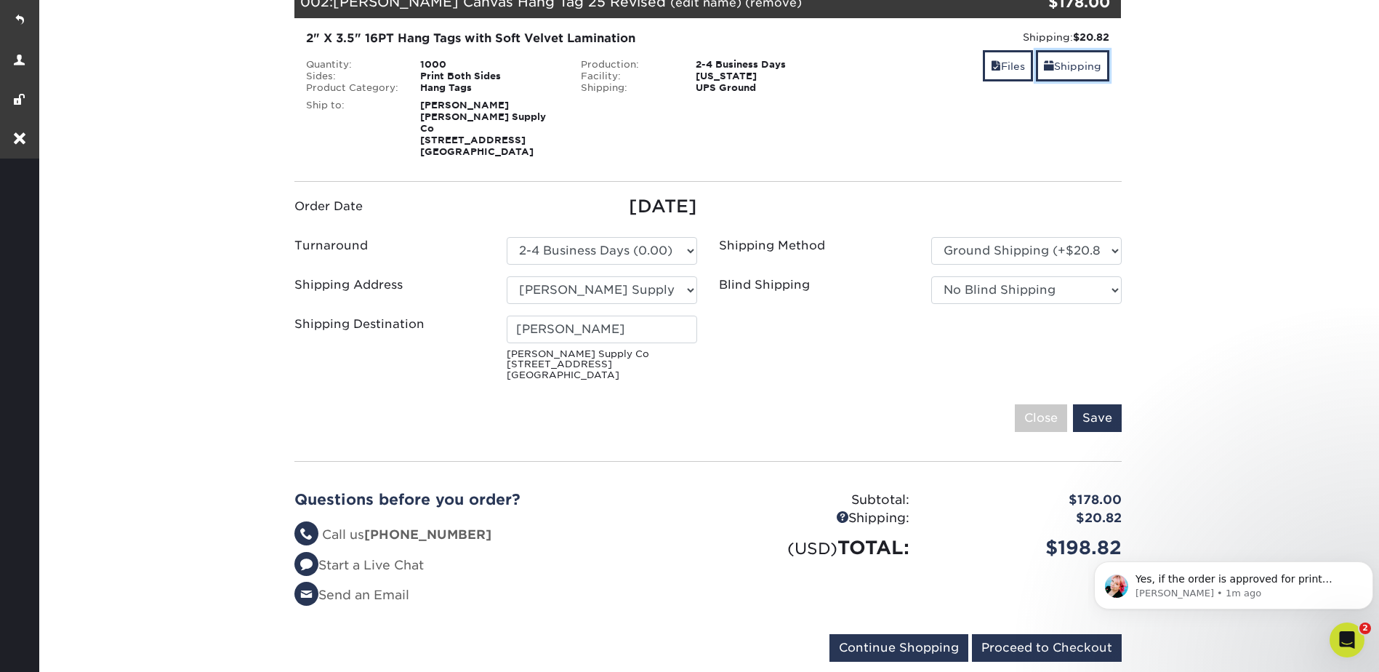
scroll to position [364, 0]
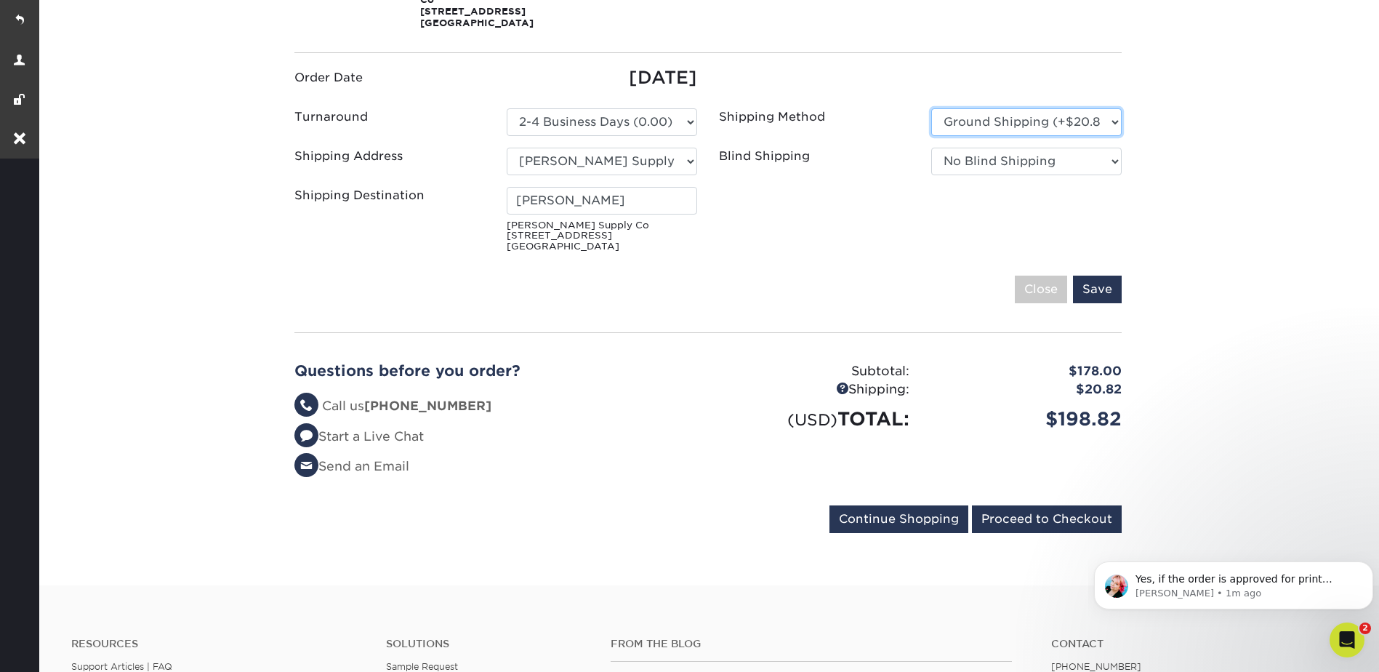
click at [964, 108] on select "Please Select Ground Shipping (+$20.82) 3 Day Shipping Service (+$24.14) 2 Day …" at bounding box center [1026, 122] width 191 height 28
click at [1115, 110] on select "Please Select Ground Shipping (+$20.82) 3 Day Shipping Service (+$24.14) 2 Day …" at bounding box center [1026, 122] width 191 height 28
